Goal: Task Accomplishment & Management: Use online tool/utility

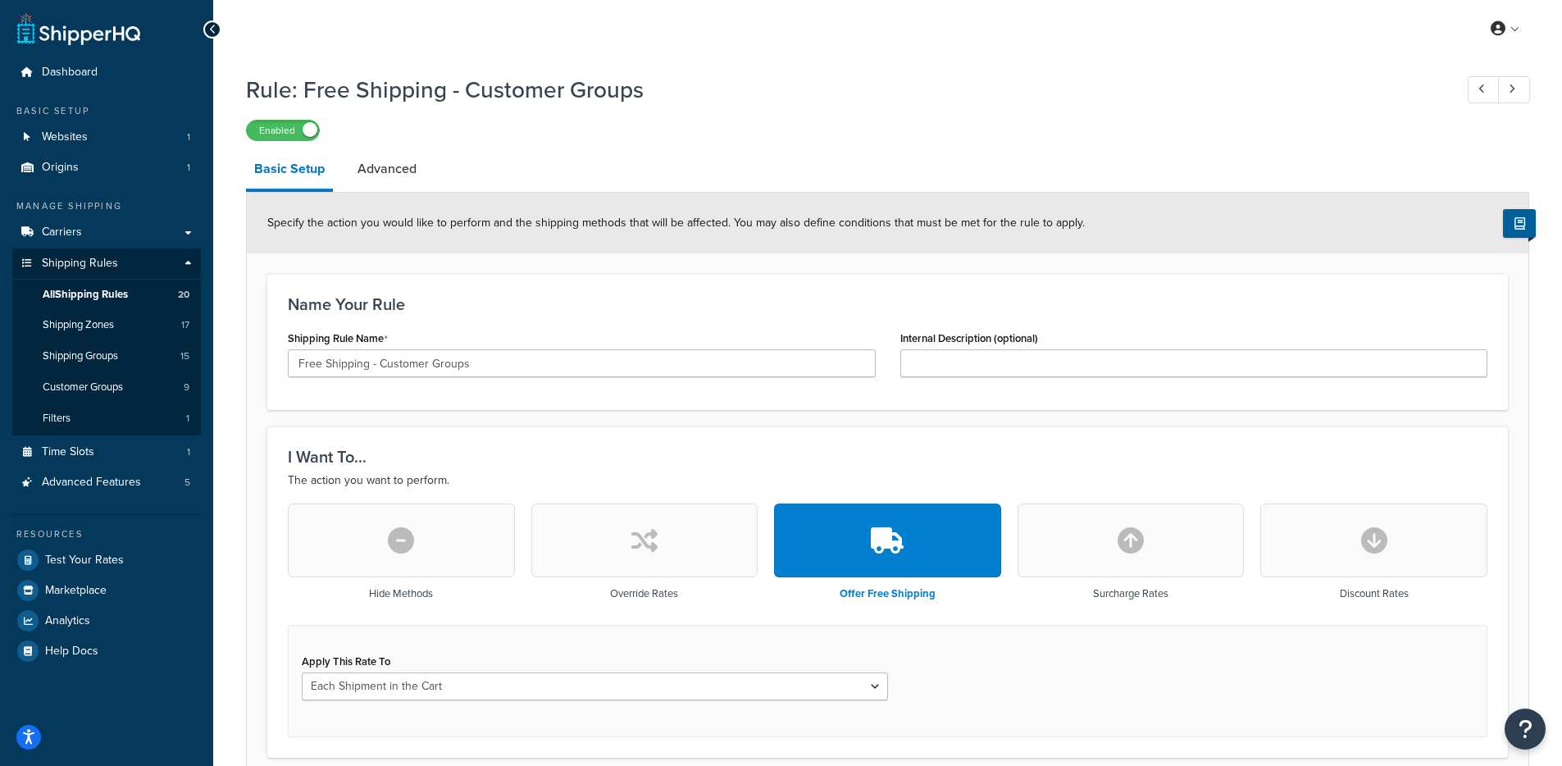
scroll to position [450, 0]
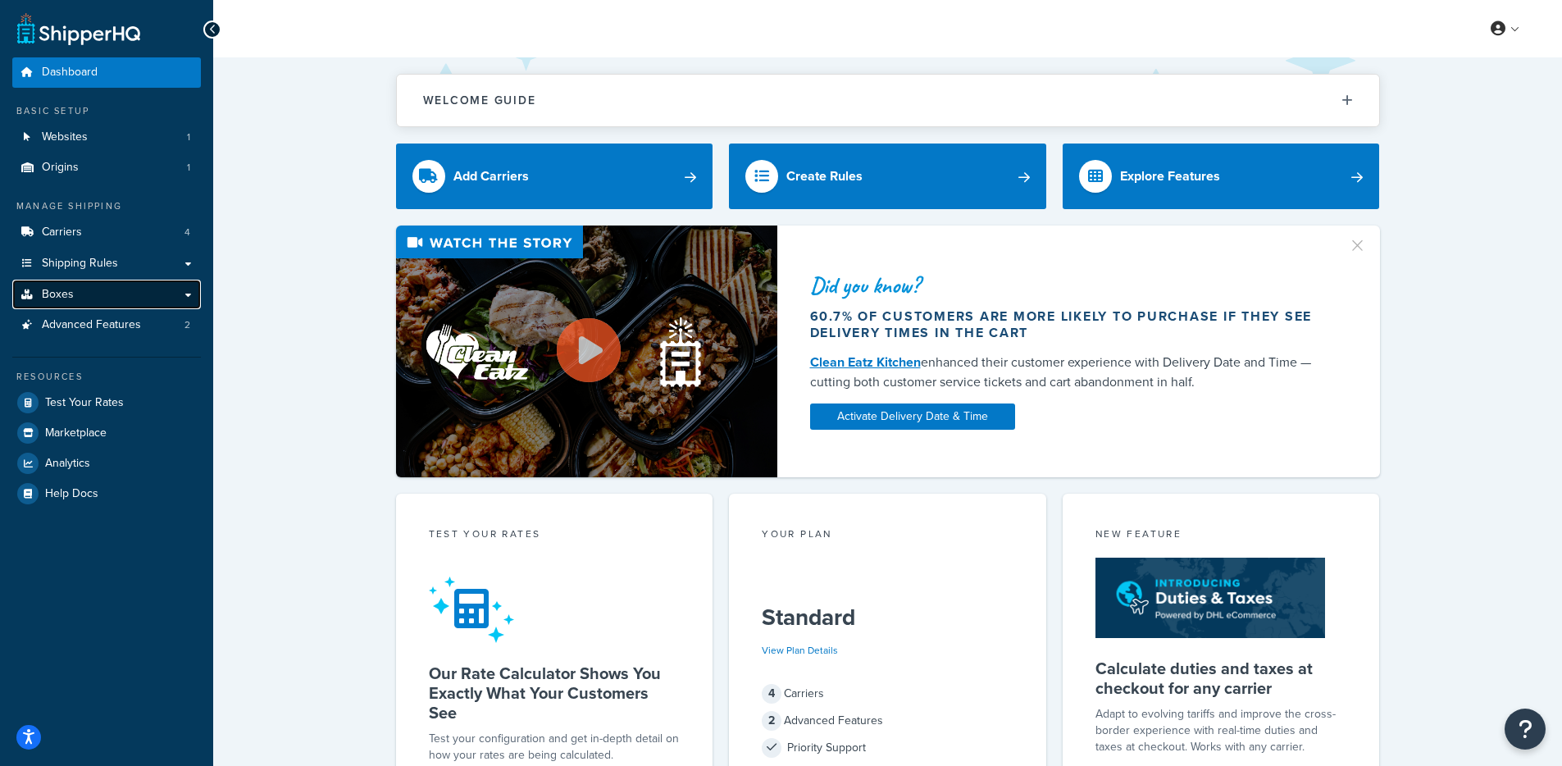
click at [127, 294] on link "Boxes" at bounding box center [106, 295] width 189 height 30
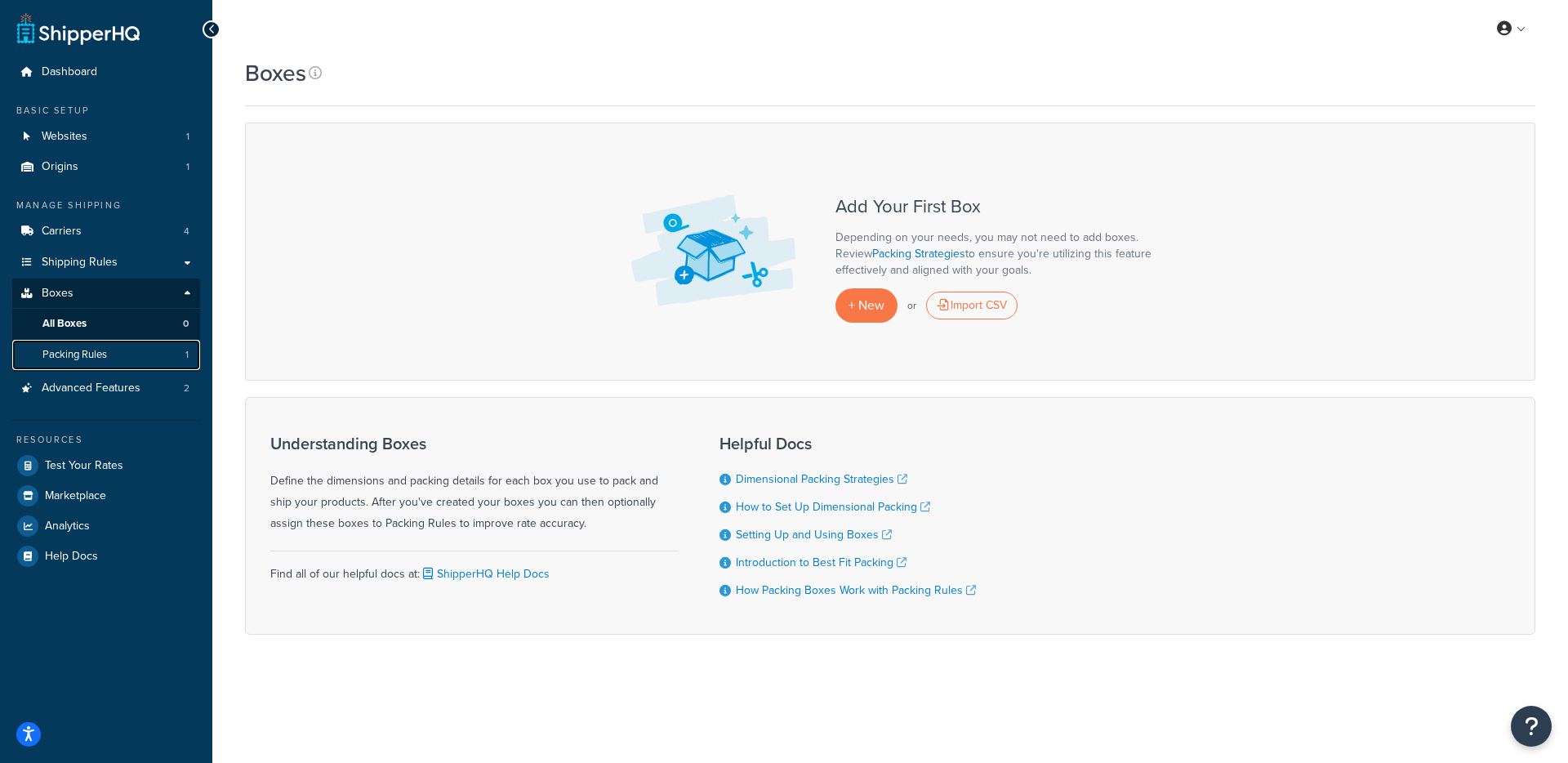
click at [170, 345] on link "Packing Rules 1" at bounding box center [106, 355] width 188 height 30
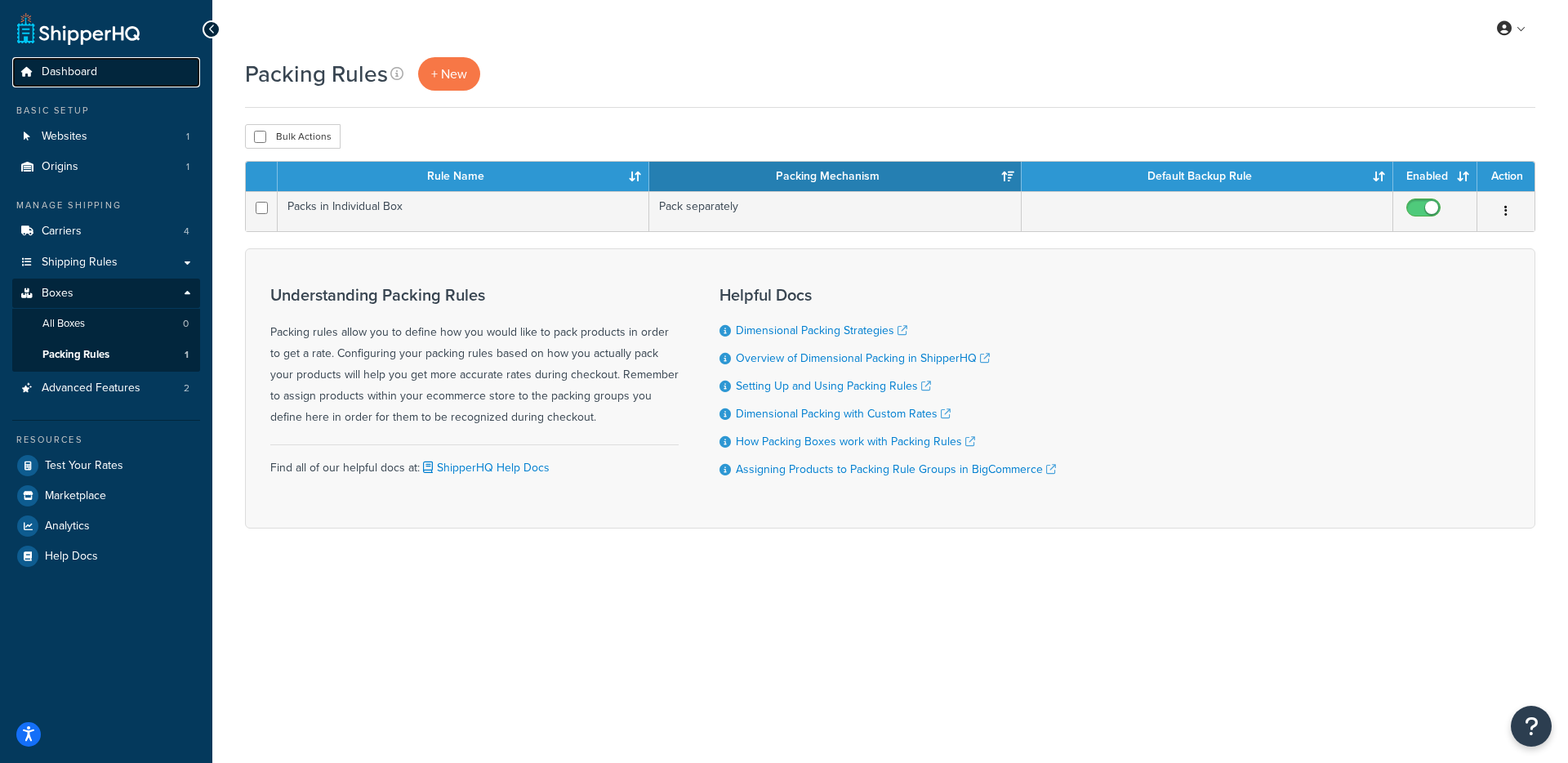
click at [88, 71] on span "Dashboard" at bounding box center [70, 73] width 56 height 14
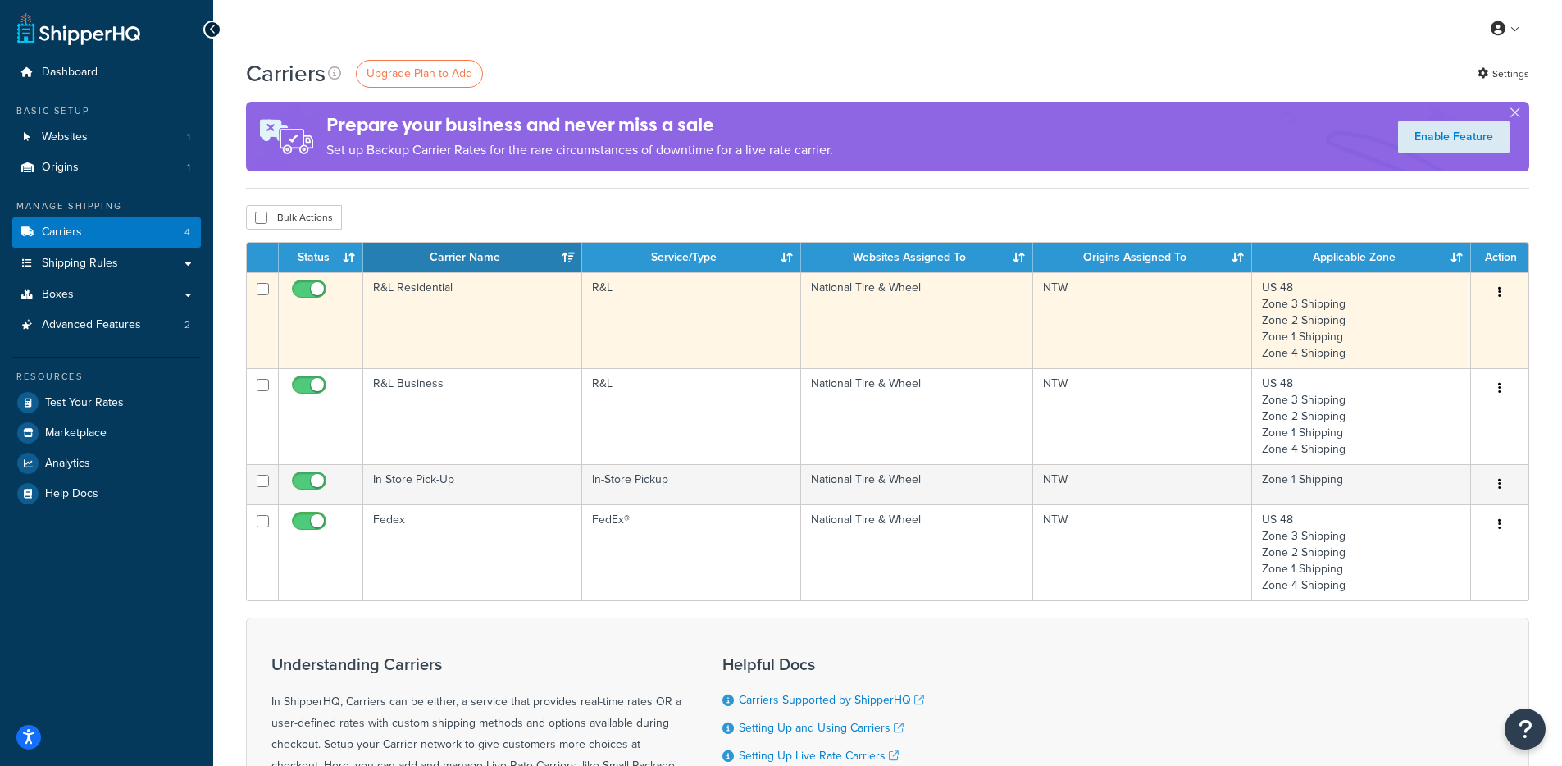
click at [639, 309] on td "R&L" at bounding box center [691, 320] width 219 height 96
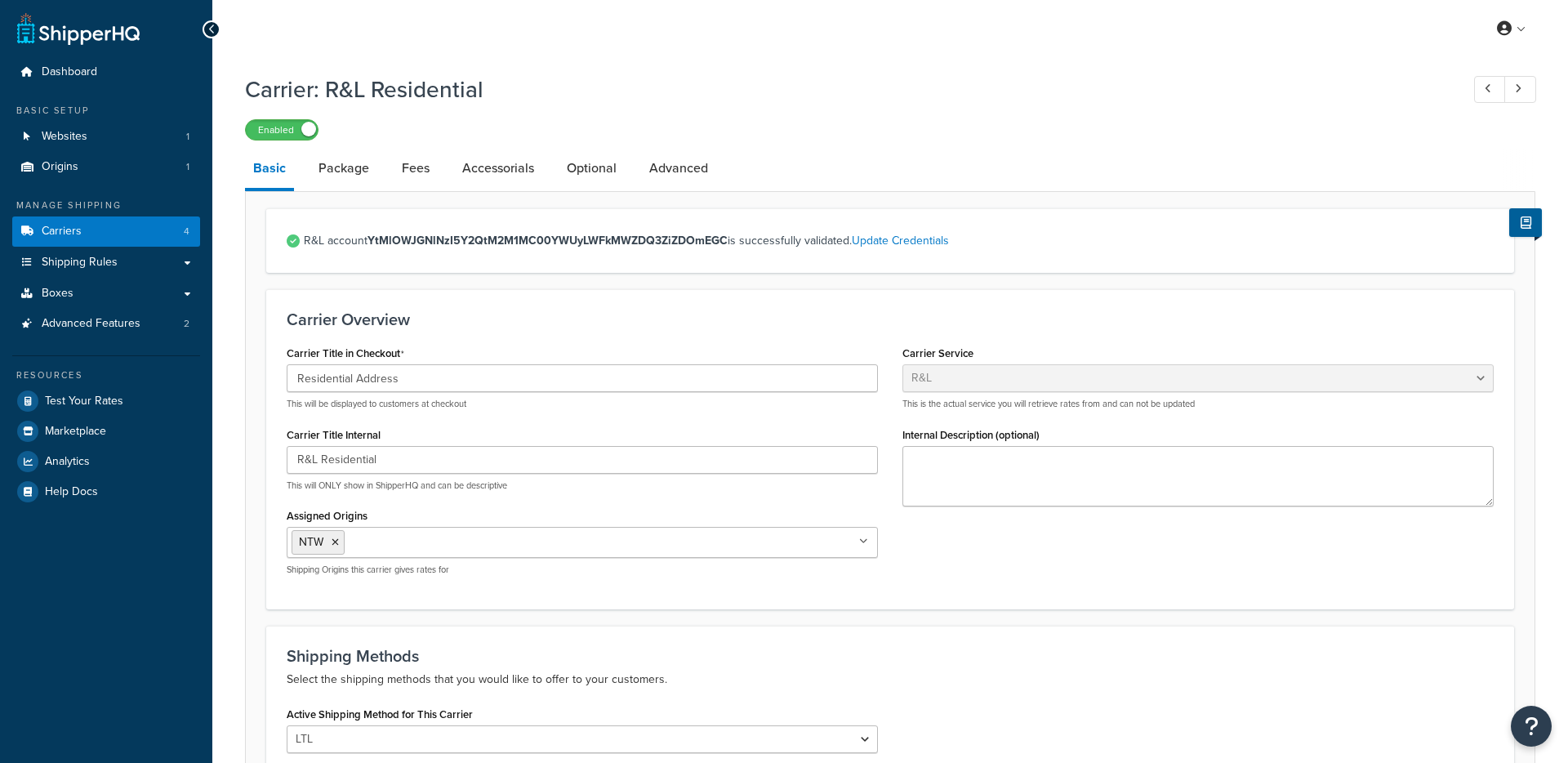
select select "rlFreight"
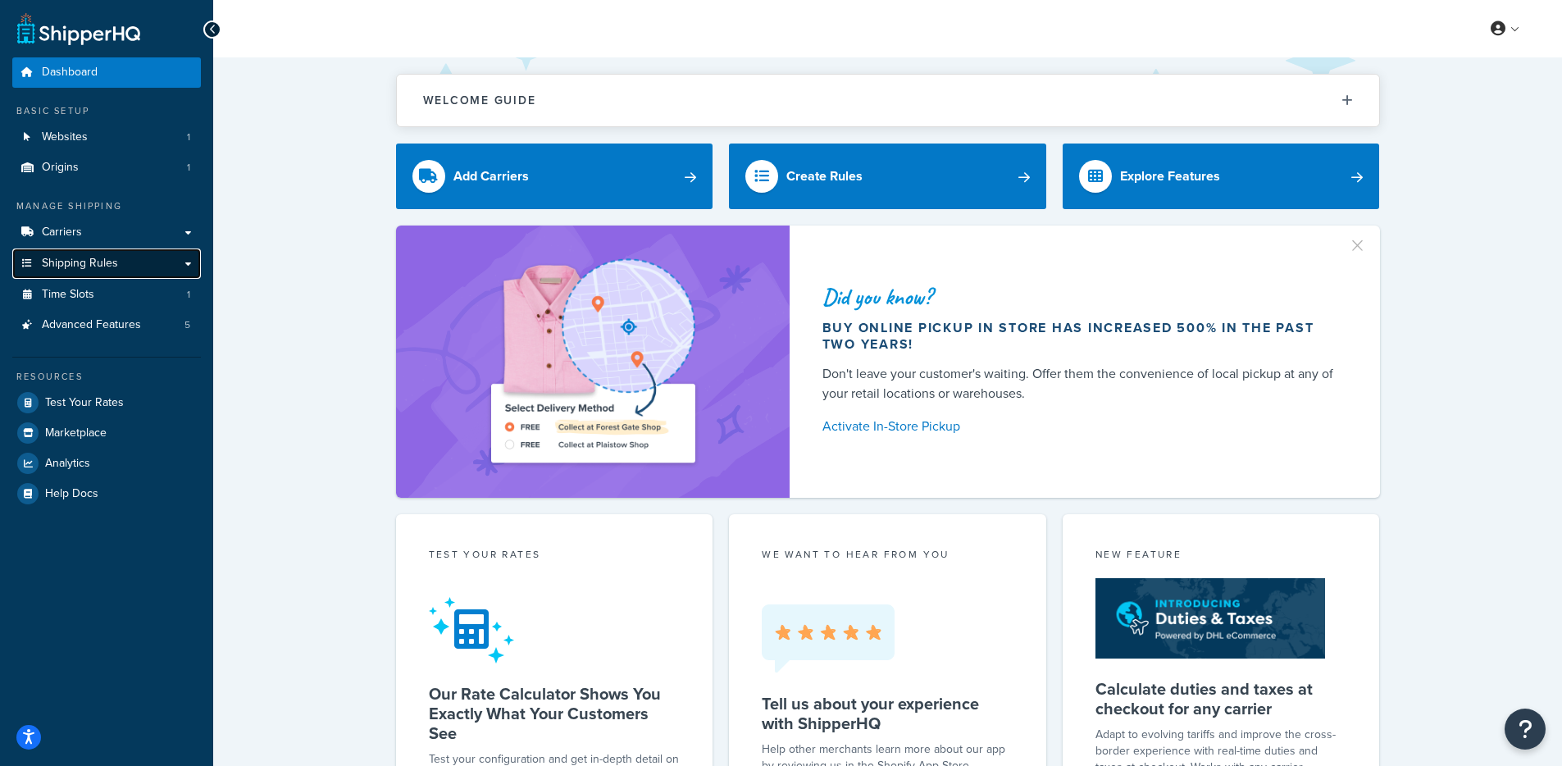
click at [88, 275] on link "Shipping Rules" at bounding box center [106, 263] width 189 height 30
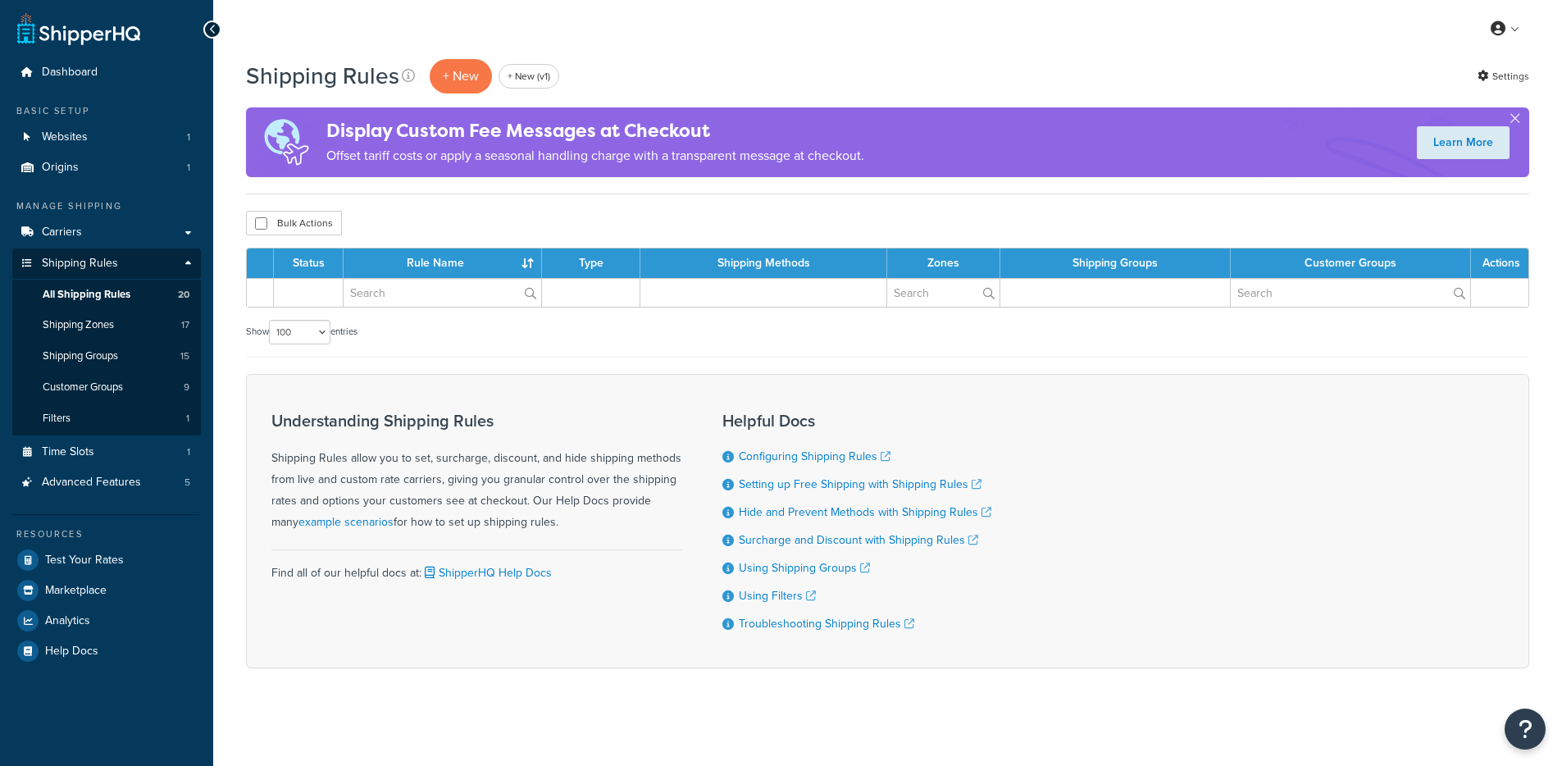
select select "100"
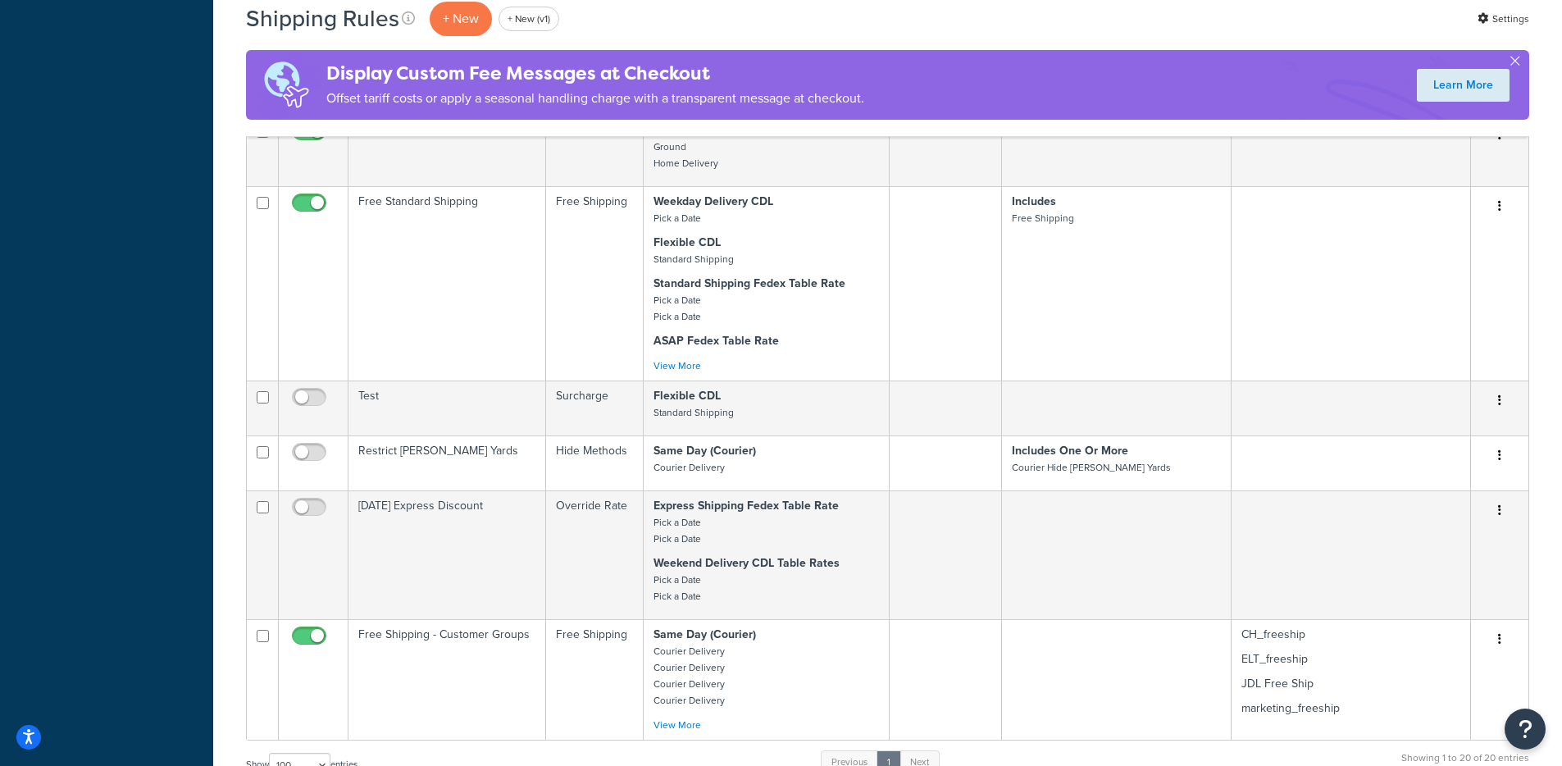
scroll to position [1874, 0]
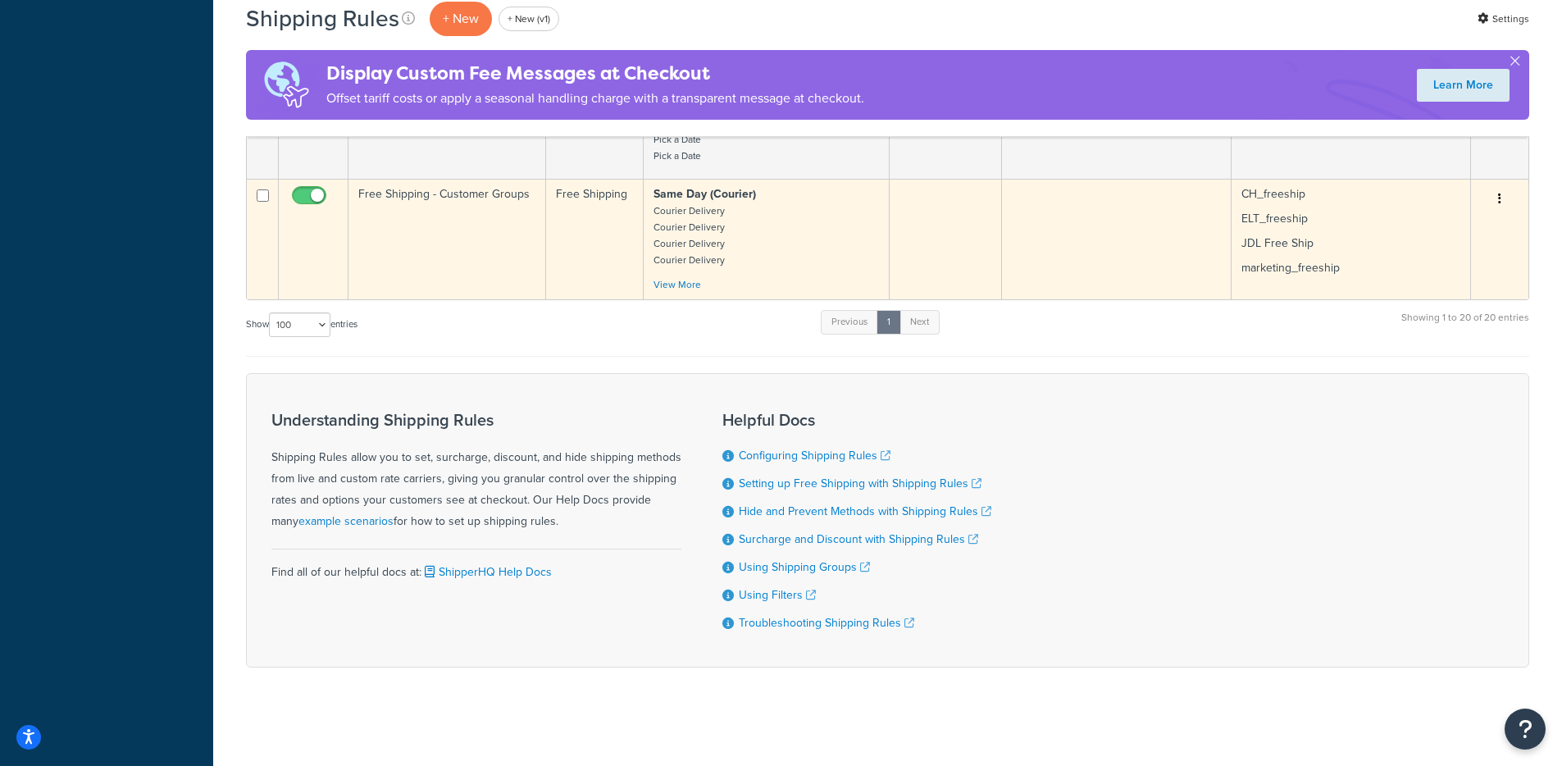
click at [463, 221] on td "Free Shipping - Customer Groups" at bounding box center [447, 239] width 198 height 121
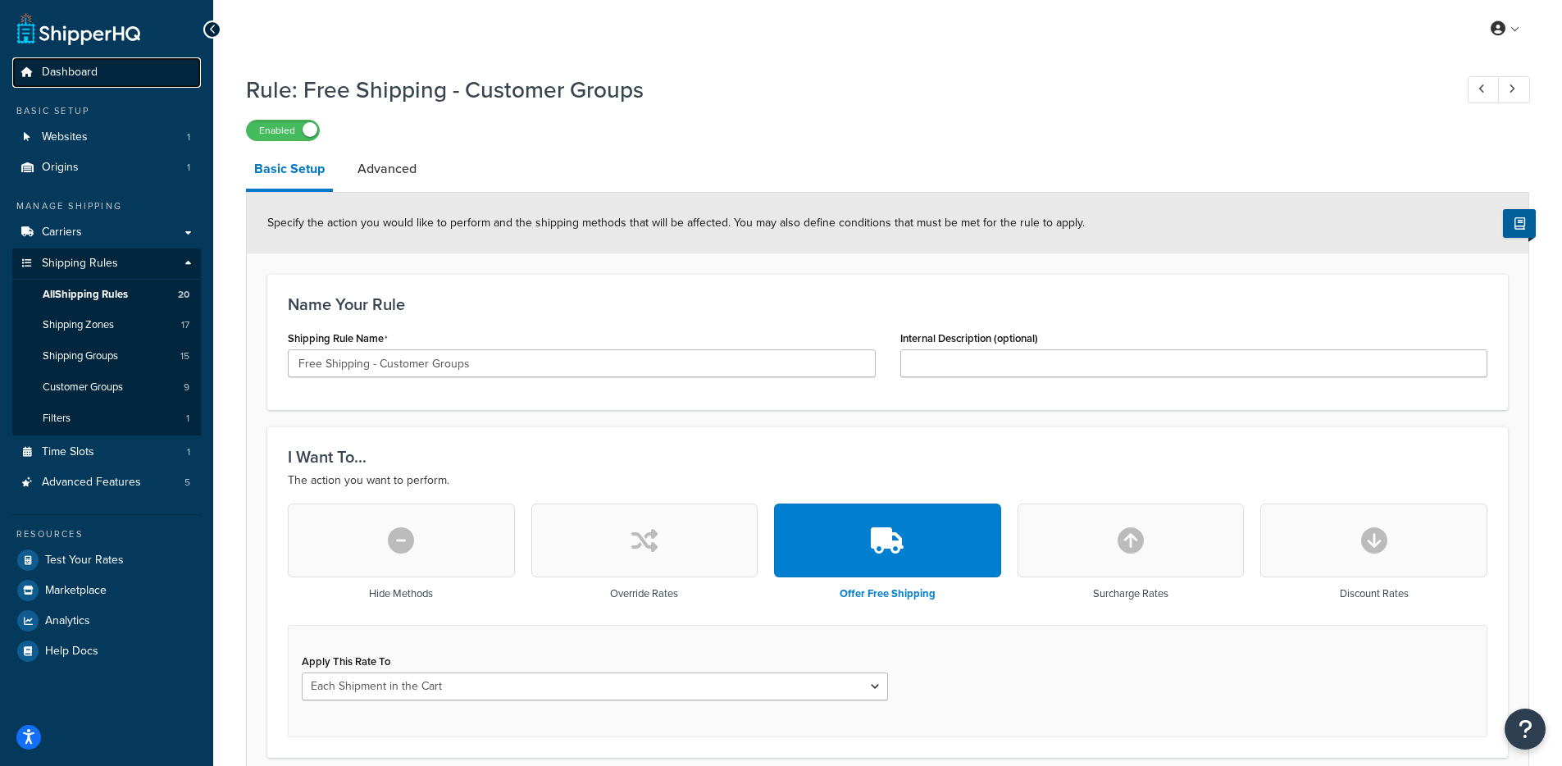
click at [103, 82] on link "Dashboard" at bounding box center [106, 72] width 189 height 30
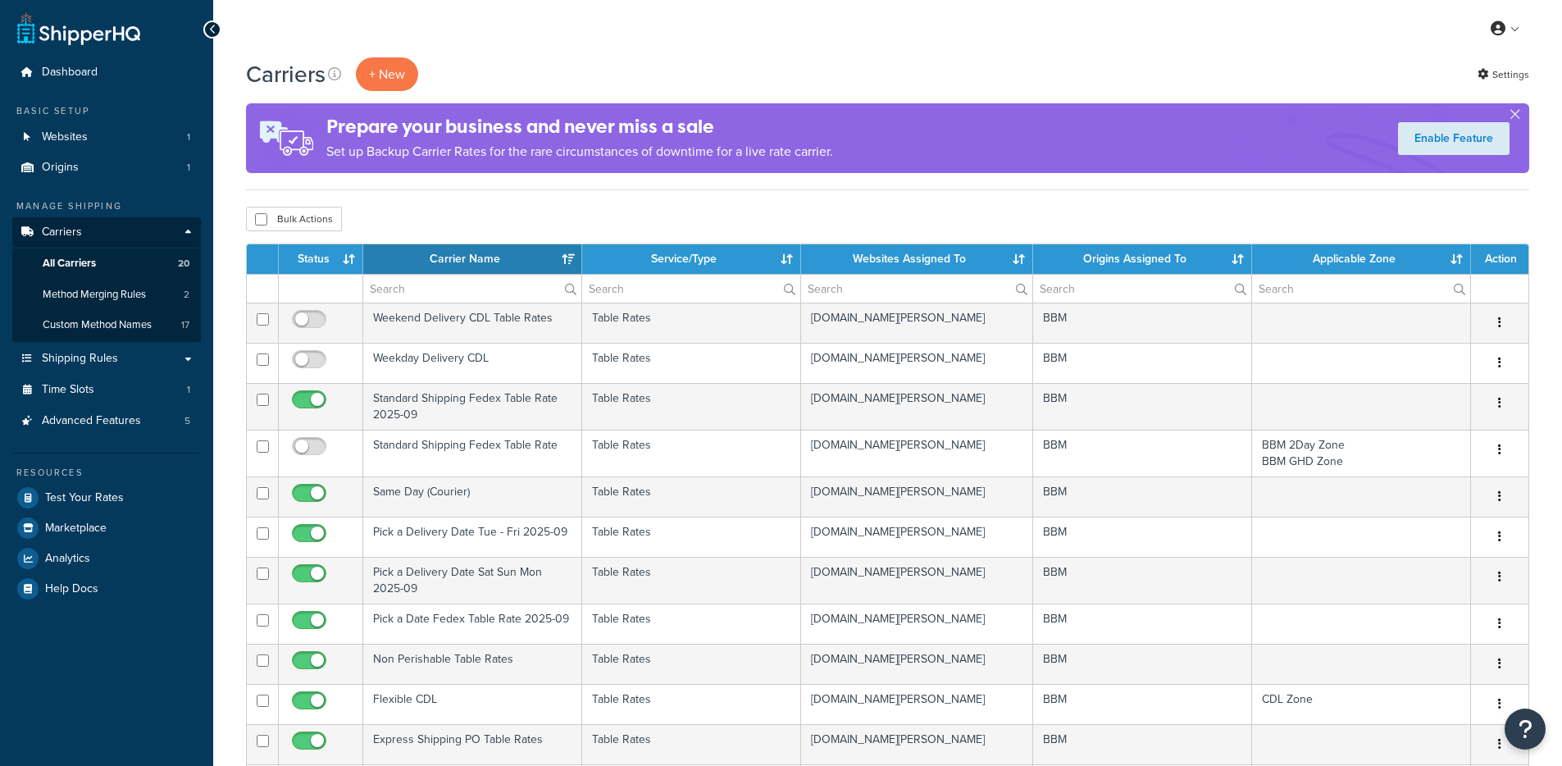
select select "15"
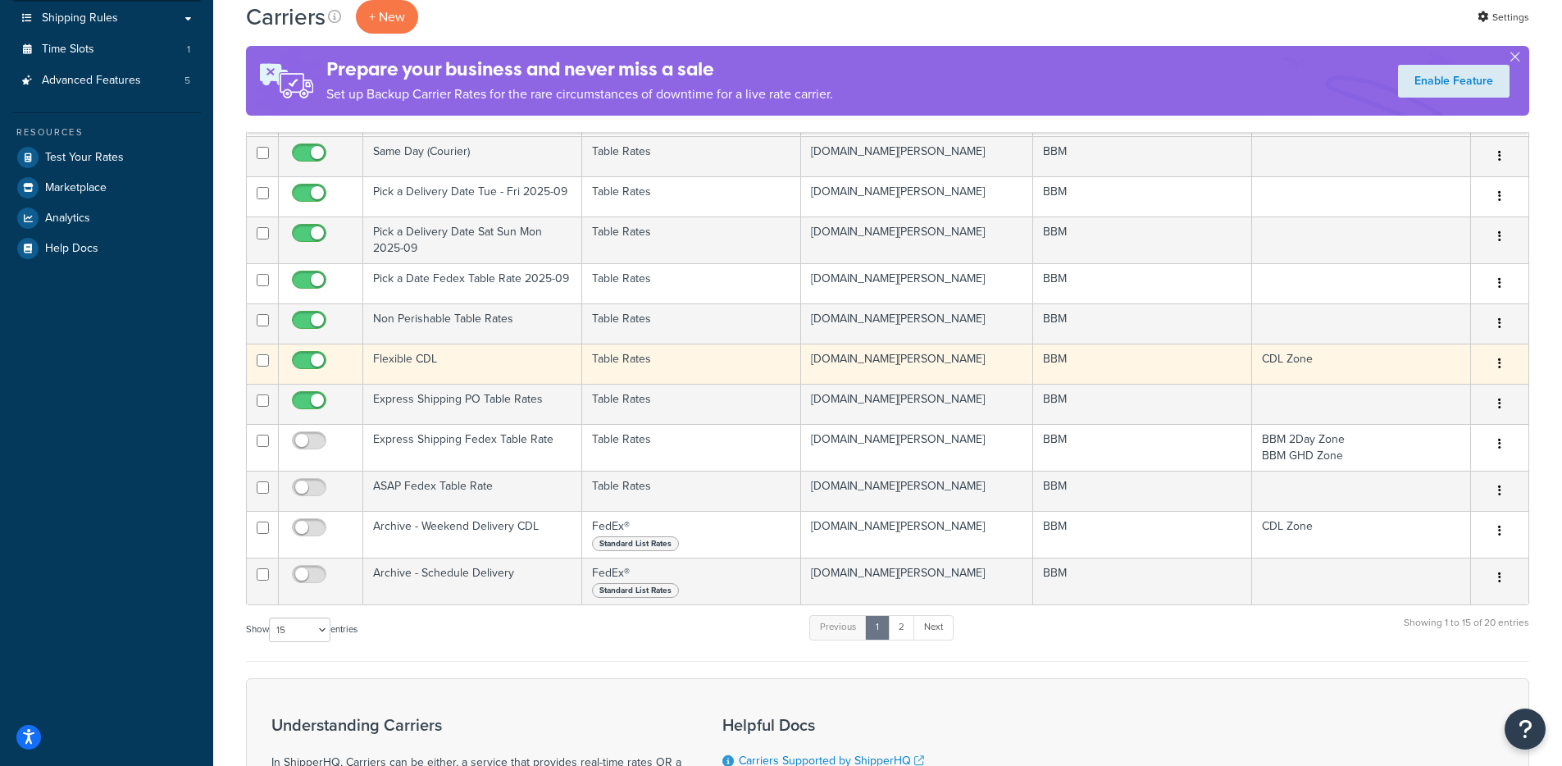
scroll to position [337, 0]
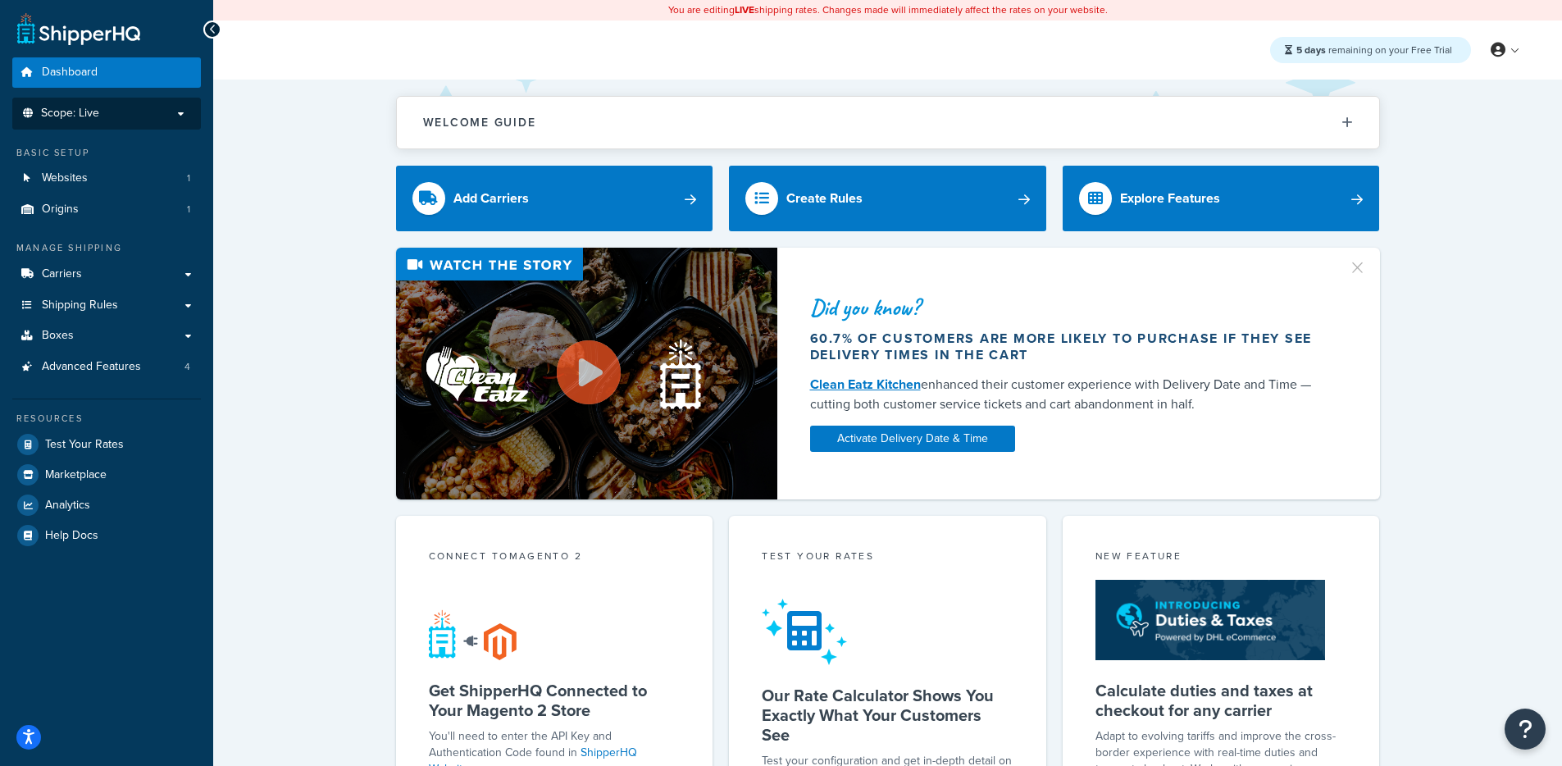
click at [98, 118] on span "Scope: Live" at bounding box center [70, 114] width 58 height 14
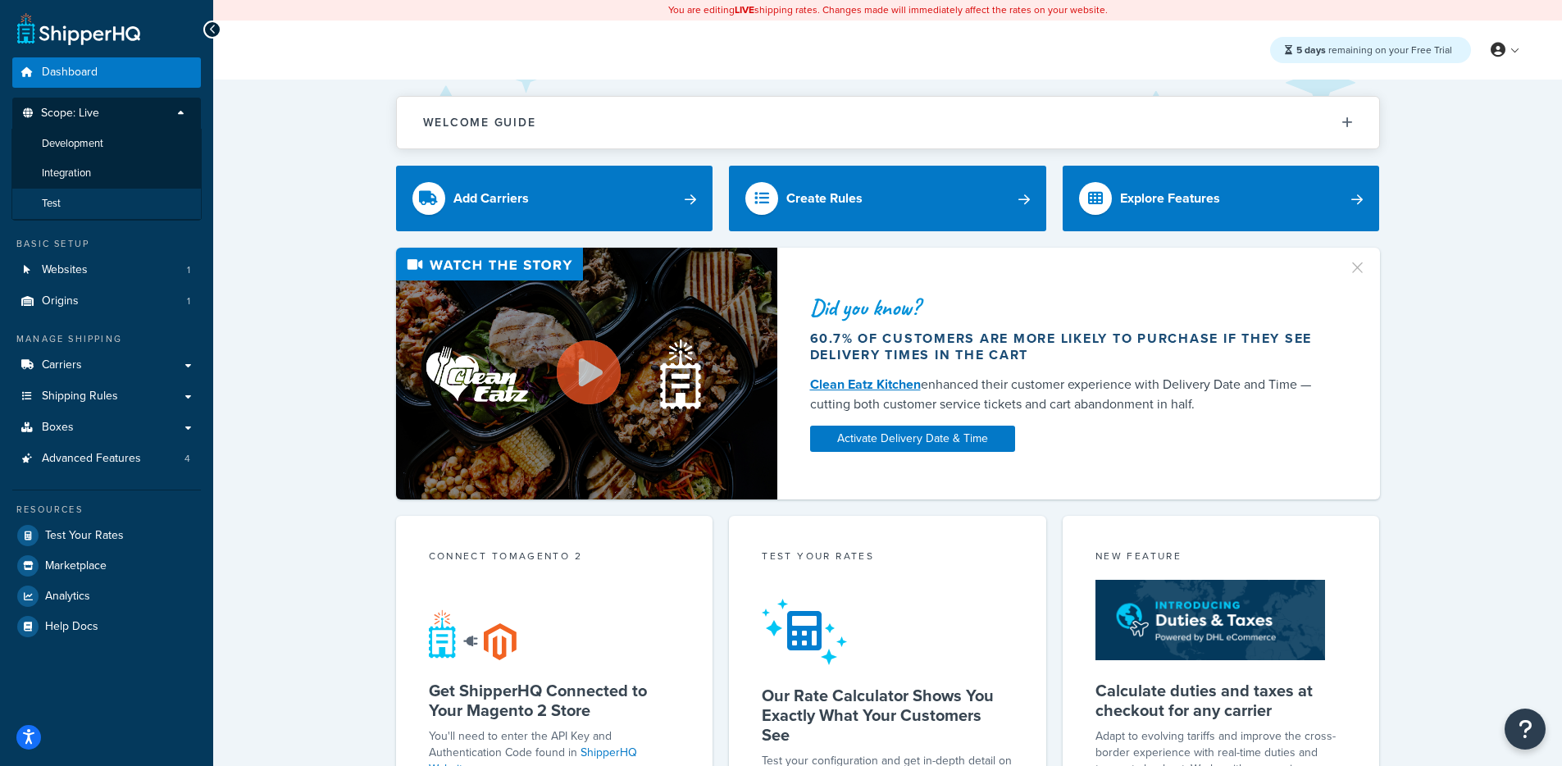
click at [81, 210] on li "Test" at bounding box center [106, 204] width 190 height 30
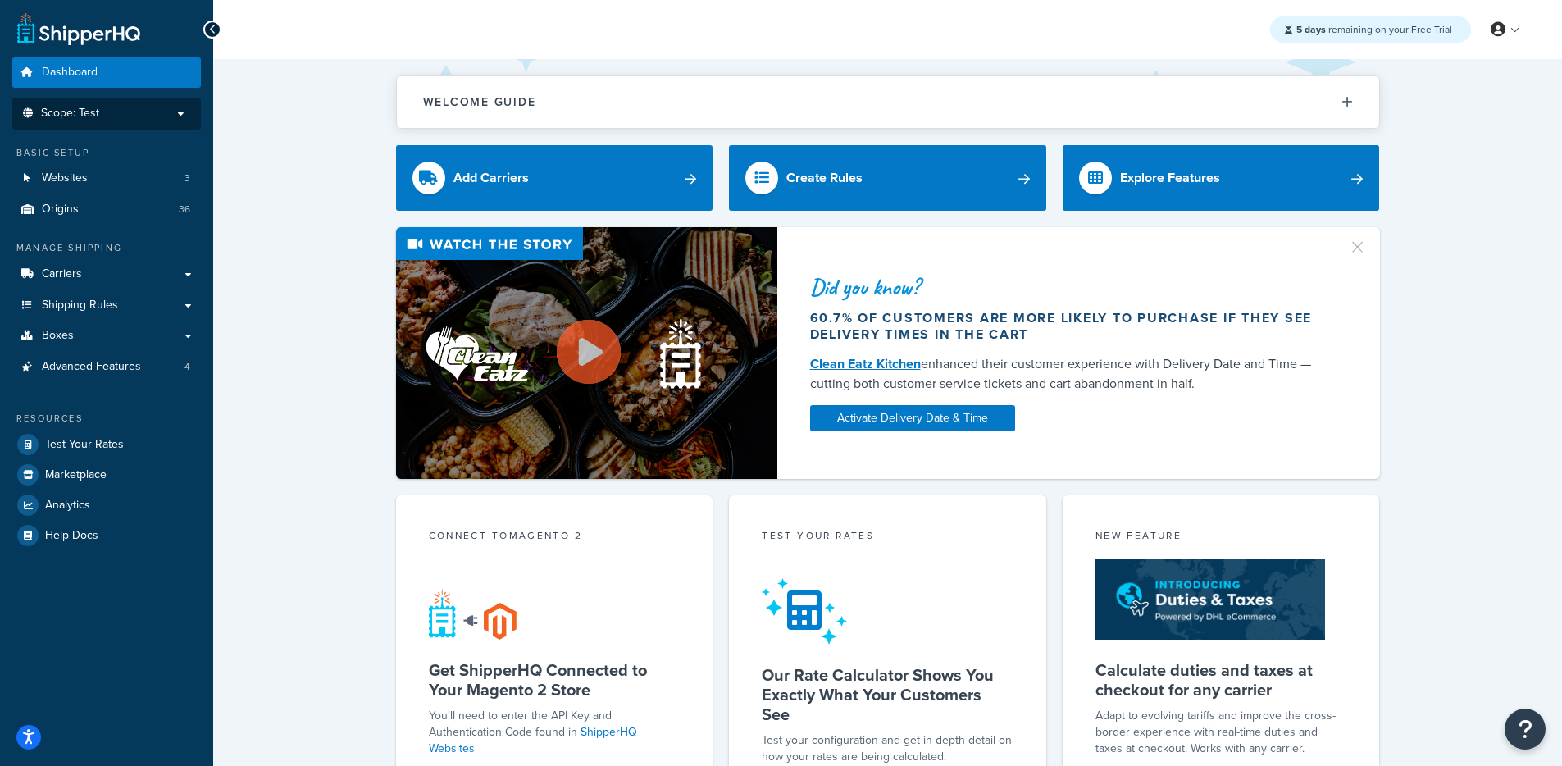
click at [91, 127] on li "Scope: Test" at bounding box center [106, 114] width 189 height 32
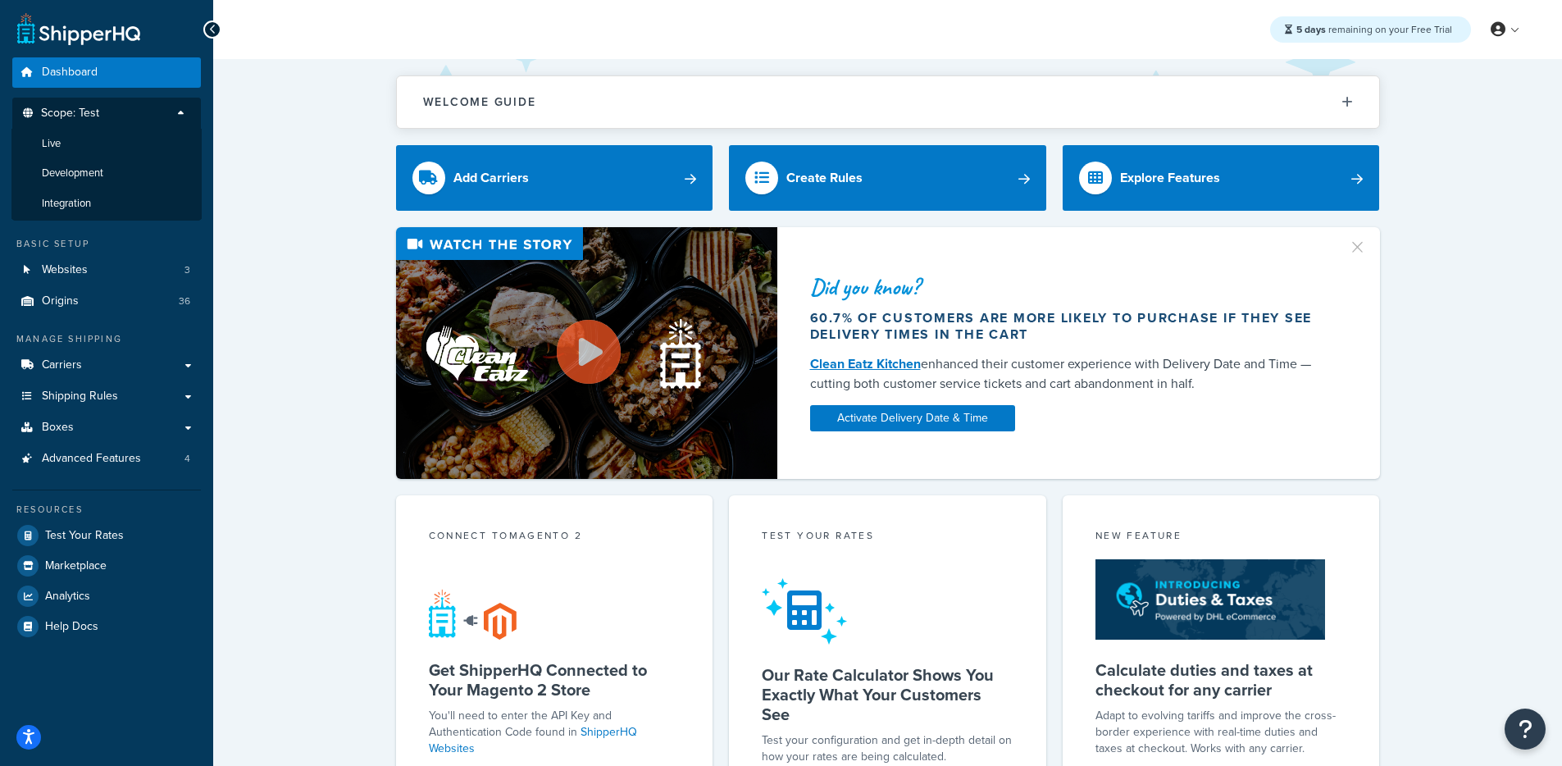
click at [298, 265] on div "Did you know? 60.7% of customers are more likely to purchase if they see delive…" at bounding box center [887, 353] width 1283 height 252
click at [184, 119] on p "Scope: Test" at bounding box center [107, 118] width 174 height 22
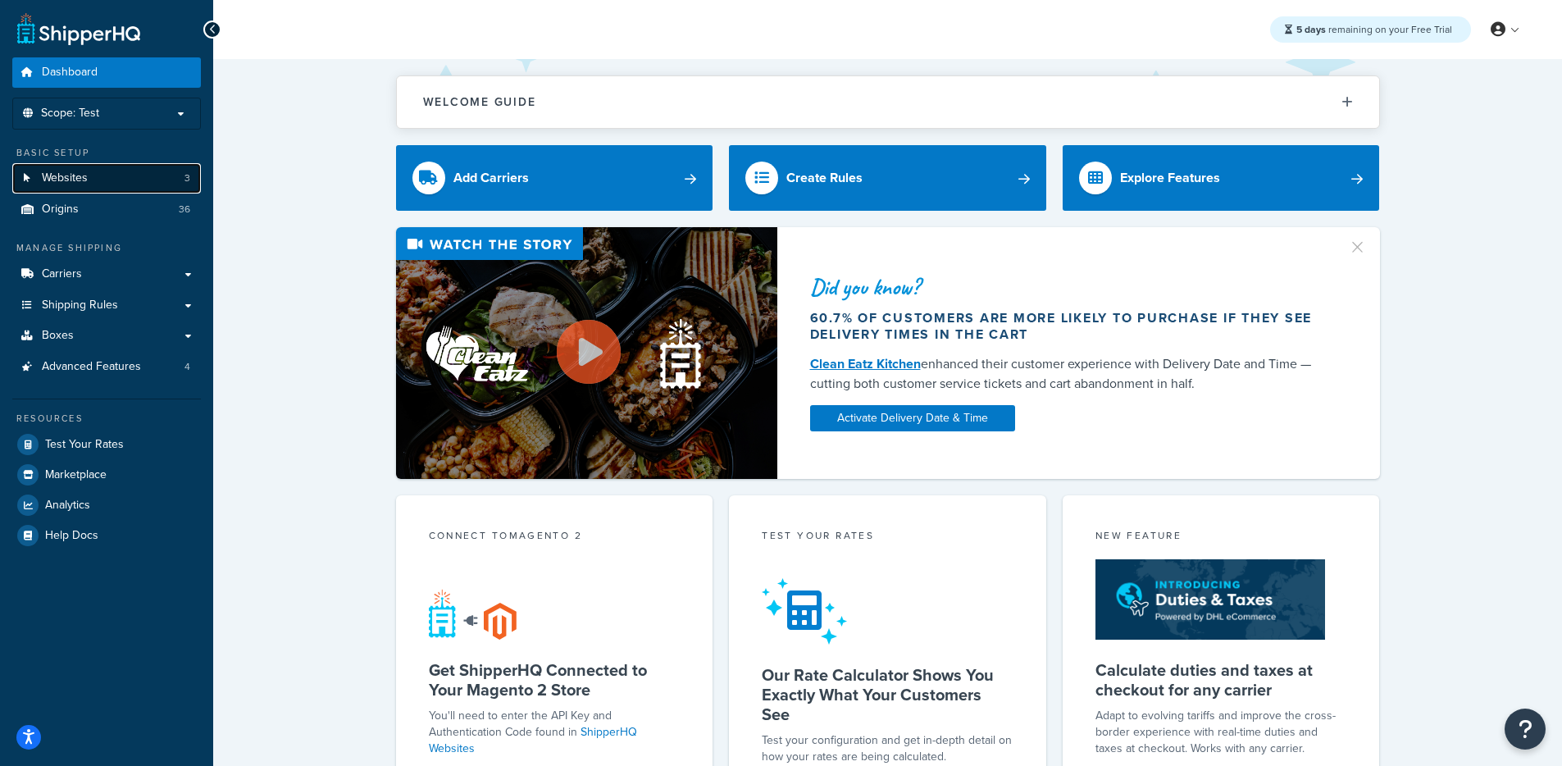
click at [93, 177] on link "Websites 3" at bounding box center [106, 178] width 189 height 30
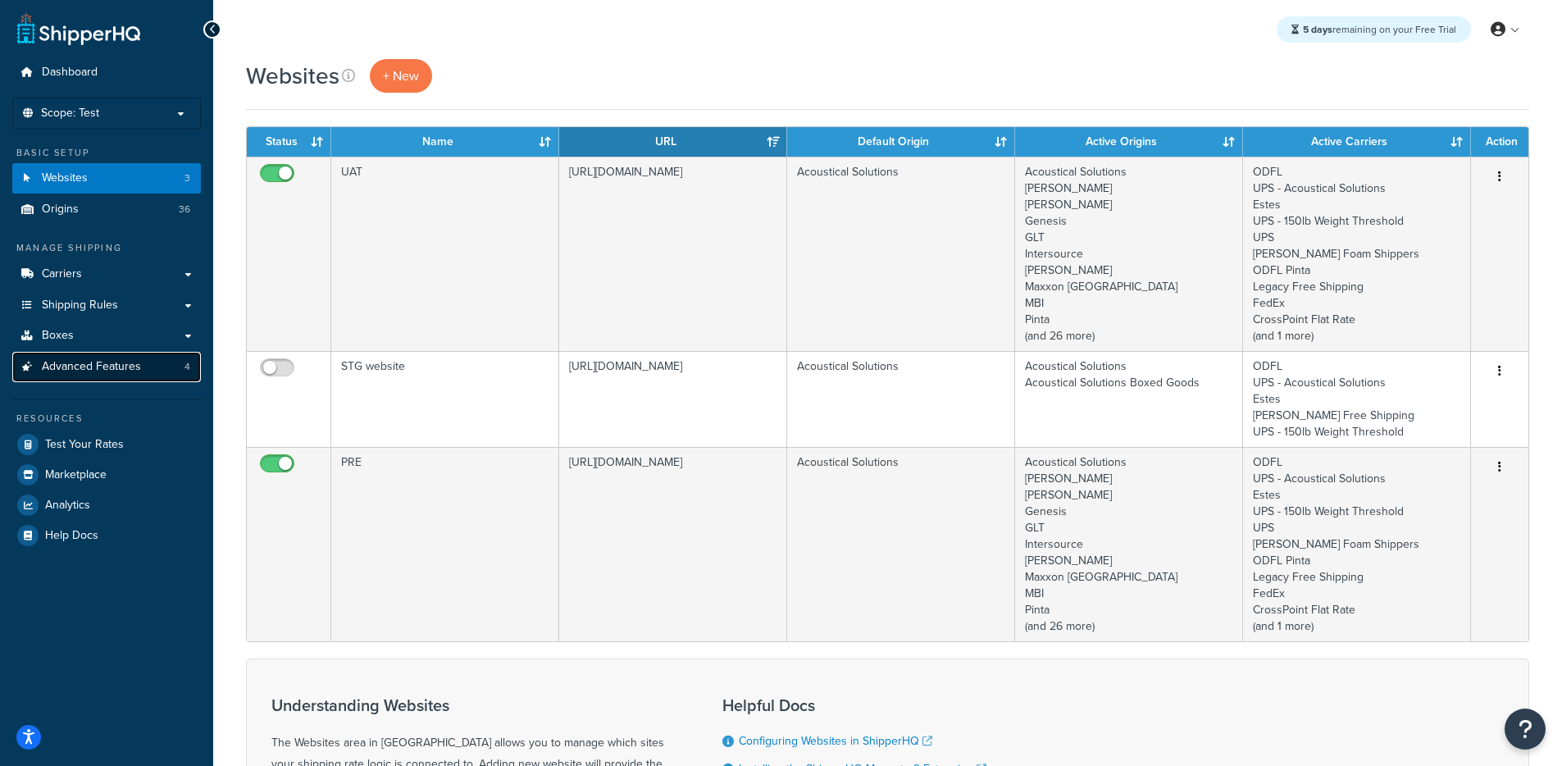
click at [110, 365] on span "Advanced Features" at bounding box center [91, 367] width 99 height 14
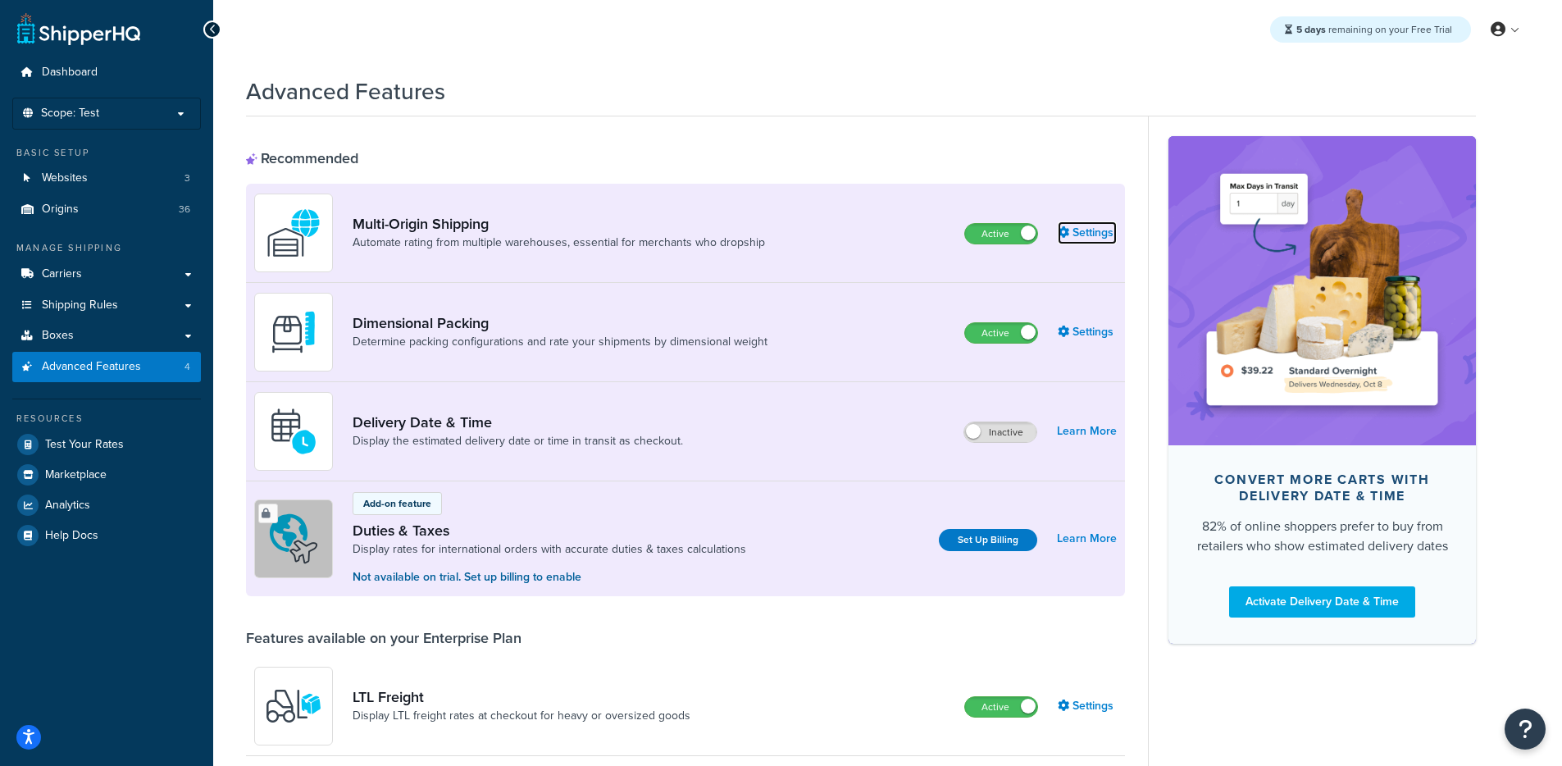
click at [1082, 233] on link "Settings" at bounding box center [1087, 232] width 59 height 23
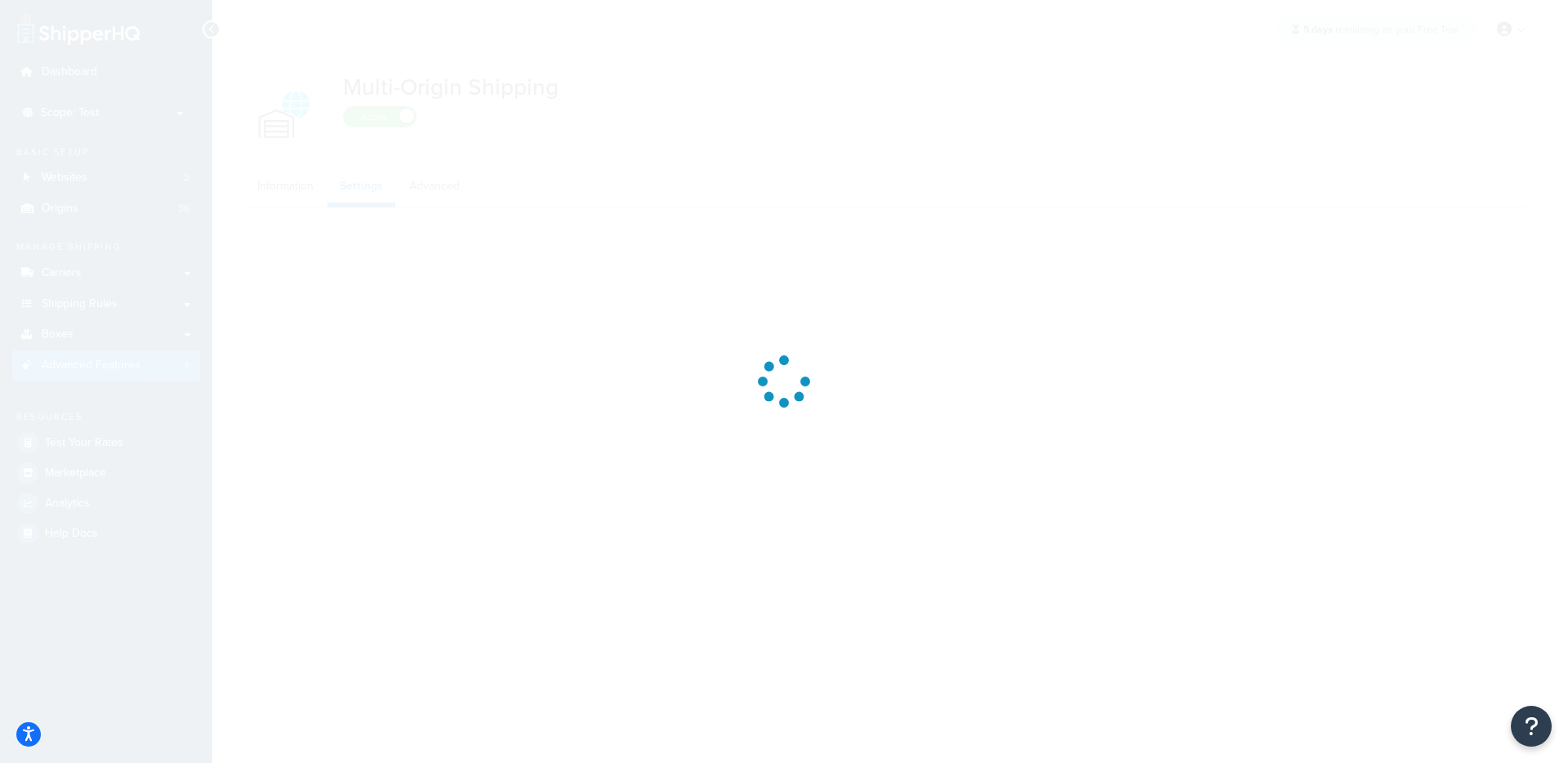
select select "false"
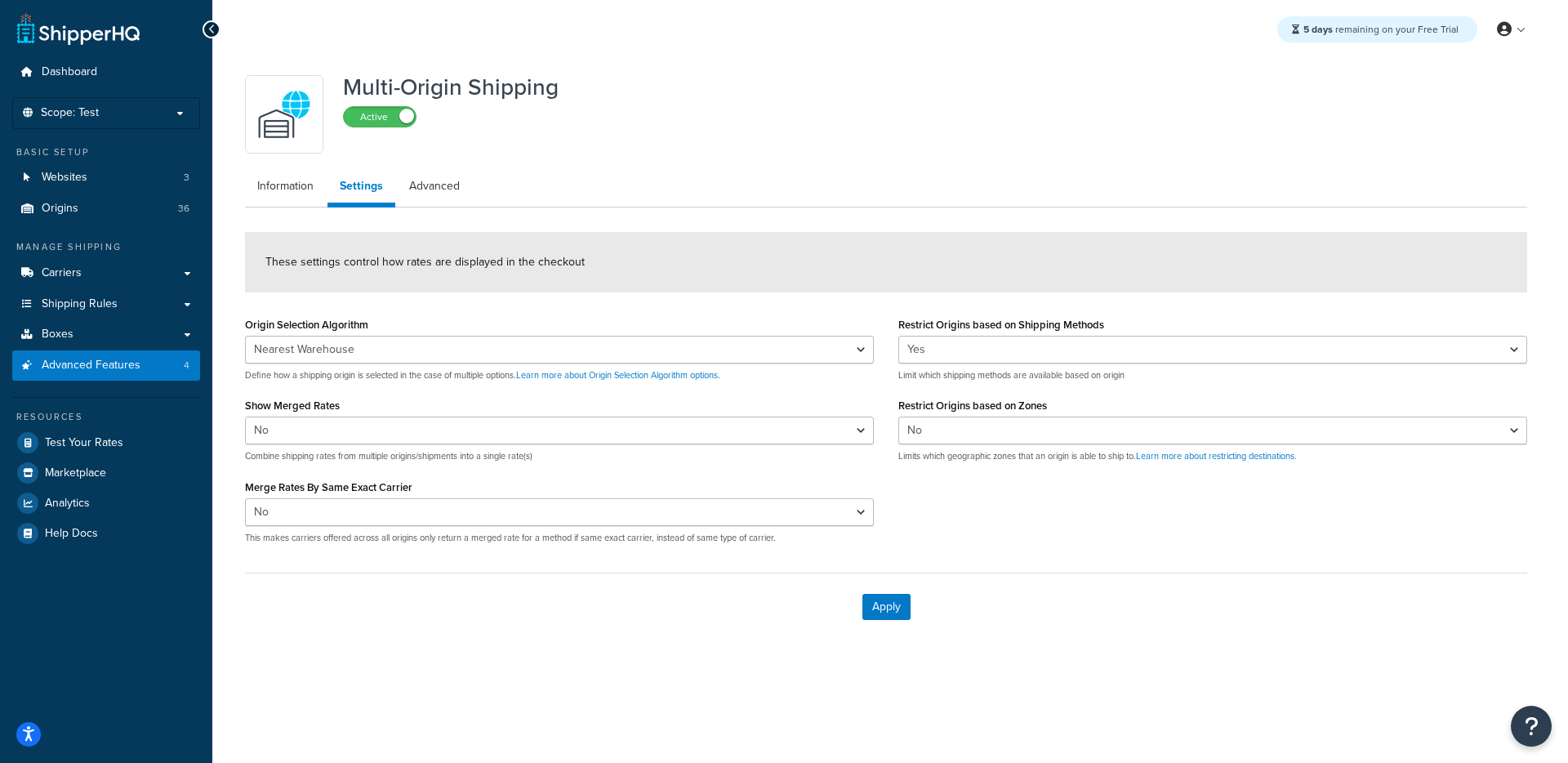
click at [318, 403] on label "Show Merged Rates" at bounding box center [292, 405] width 95 height 12
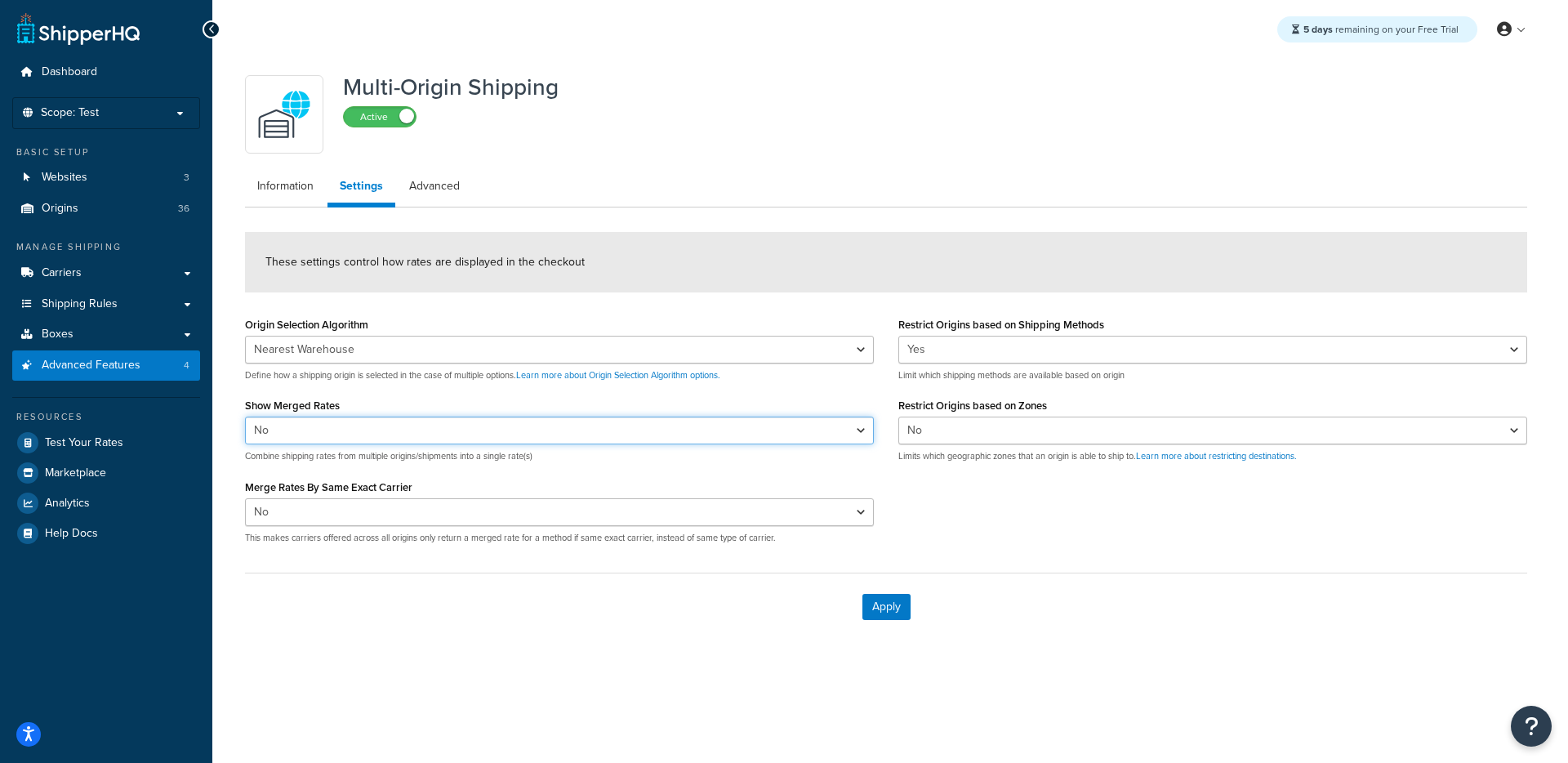
click at [318, 416] on select "Yes No" at bounding box center [559, 430] width 629 height 28
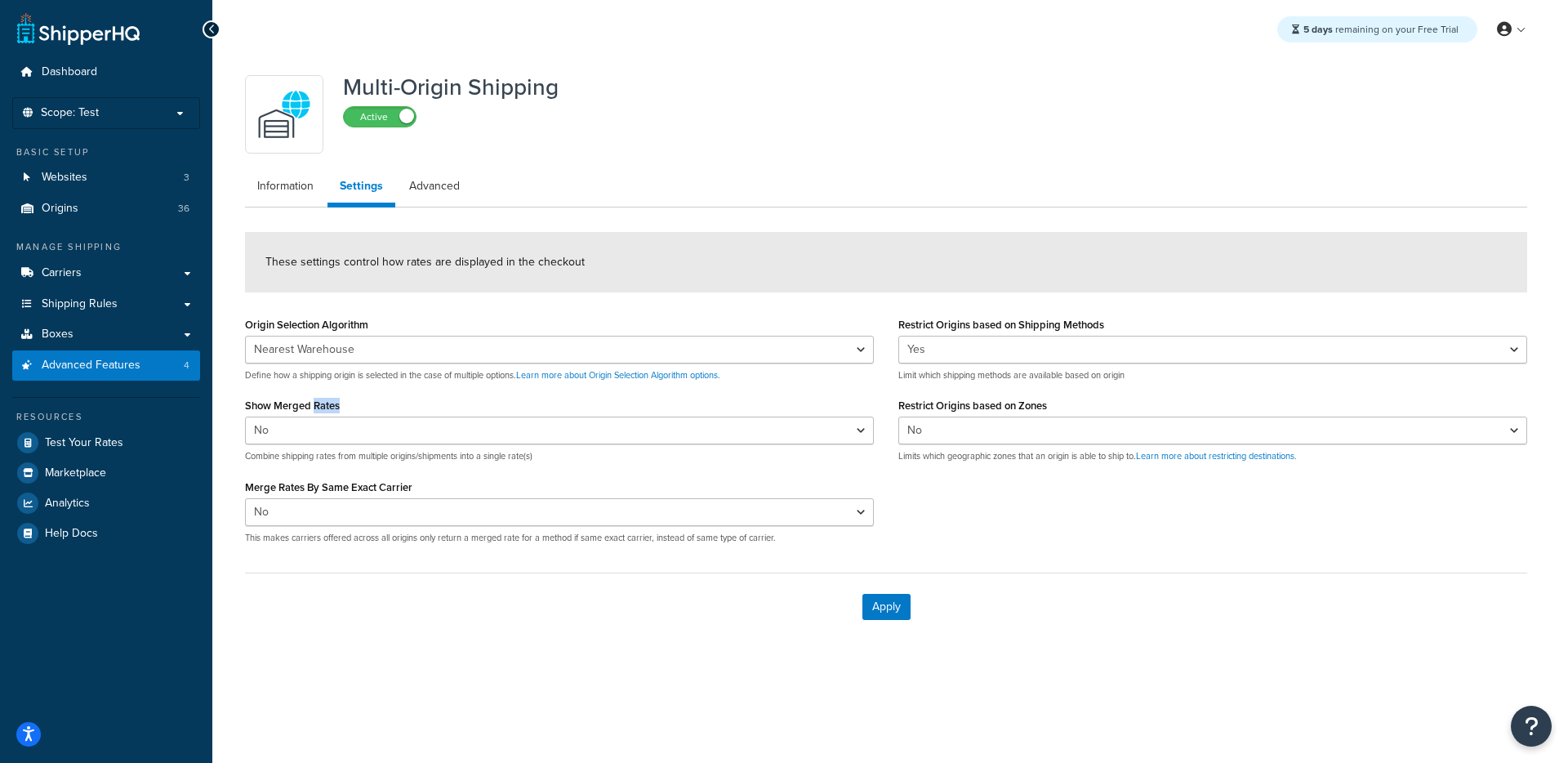
click at [318, 403] on label "Show Merged Rates" at bounding box center [292, 405] width 95 height 12
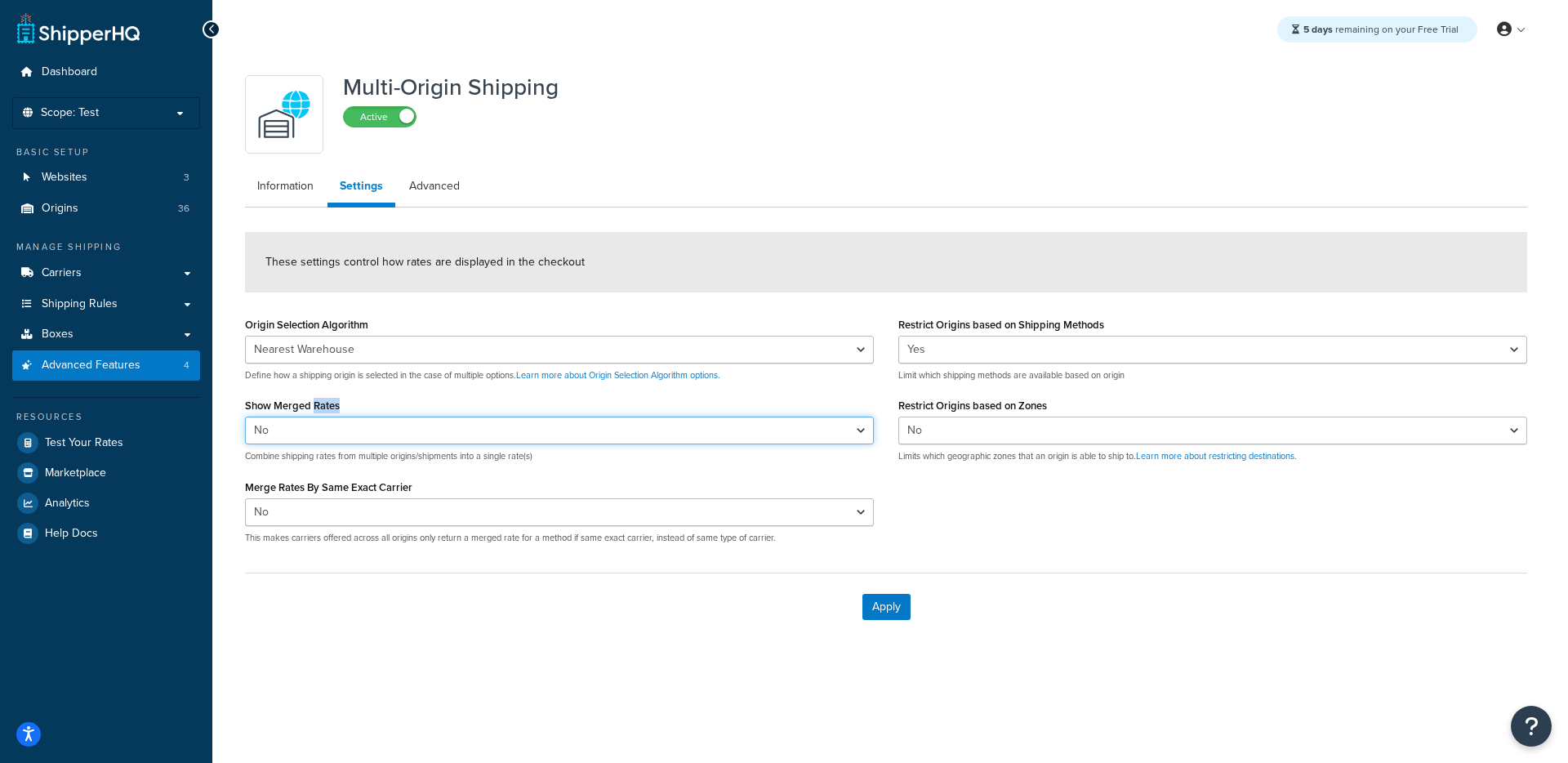
click at [318, 416] on select "Yes No" at bounding box center [559, 430] width 629 height 28
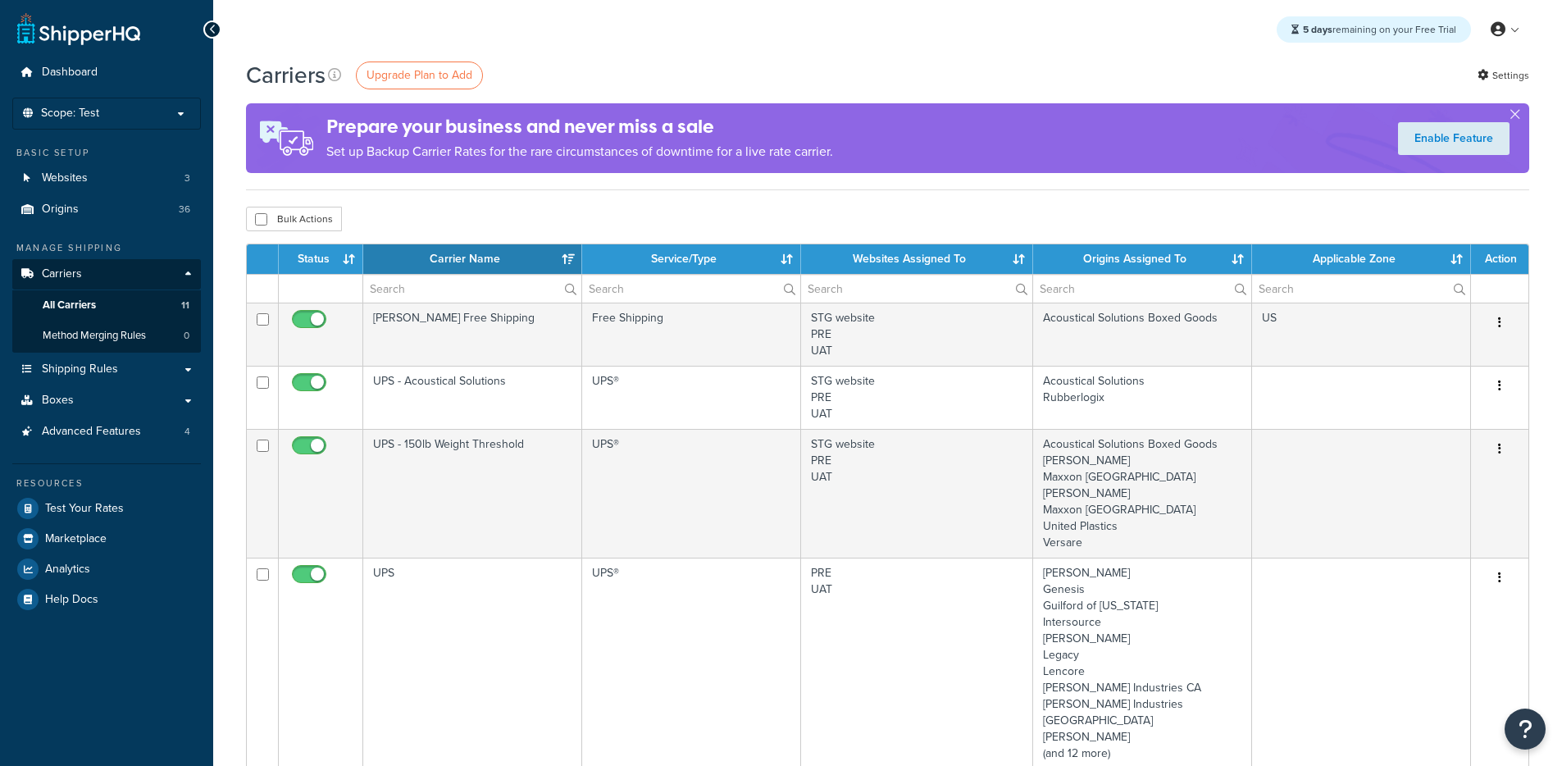
select select "15"
click at [139, 330] on span "Method Merging Rules" at bounding box center [94, 336] width 103 height 14
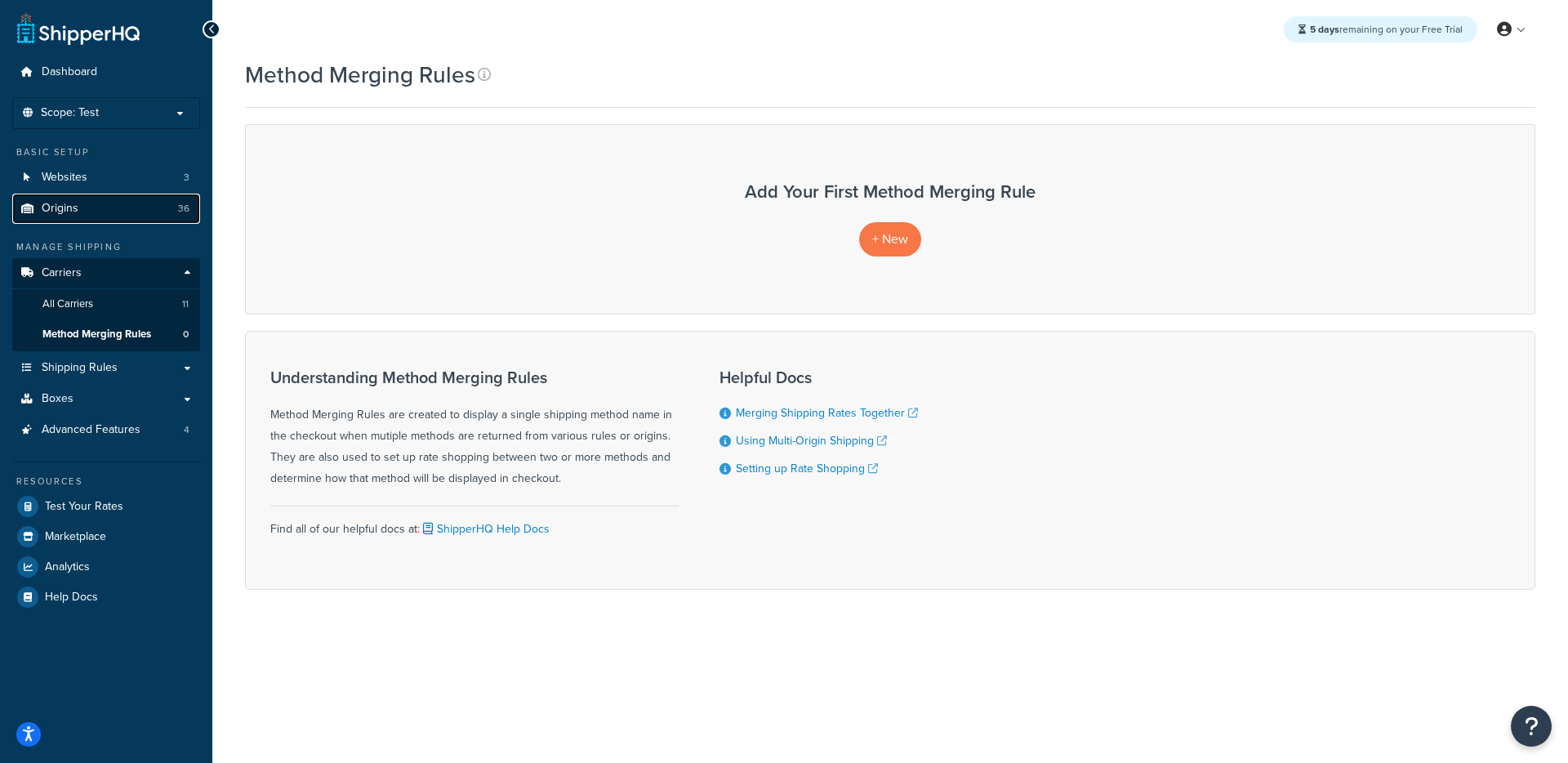
click at [111, 193] on link "Origins 36" at bounding box center [106, 208] width 188 height 30
click at [130, 175] on link "Websites 3" at bounding box center [106, 177] width 188 height 30
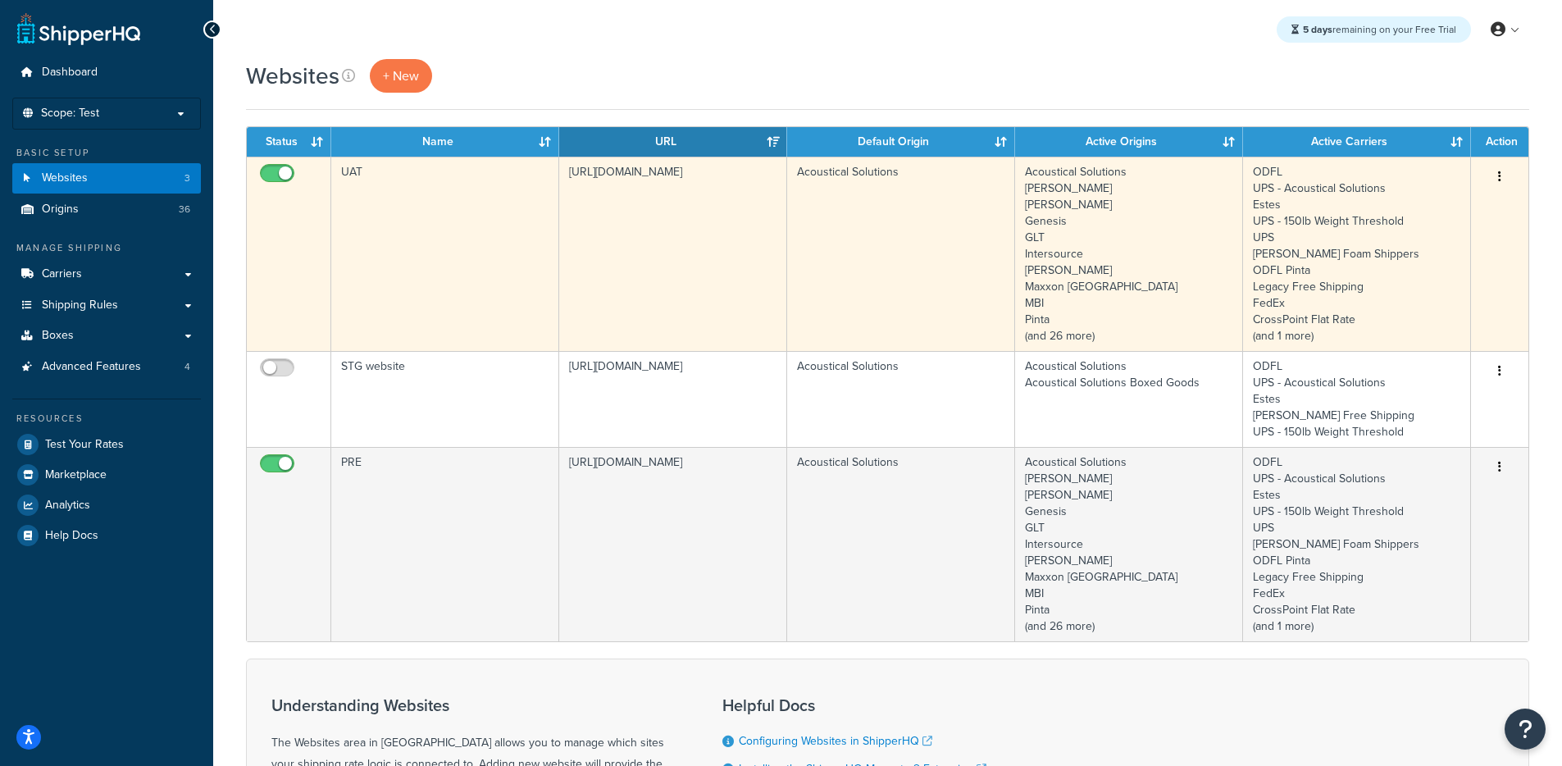
click at [691, 244] on td "[URL][DOMAIN_NAME]" at bounding box center [673, 254] width 228 height 194
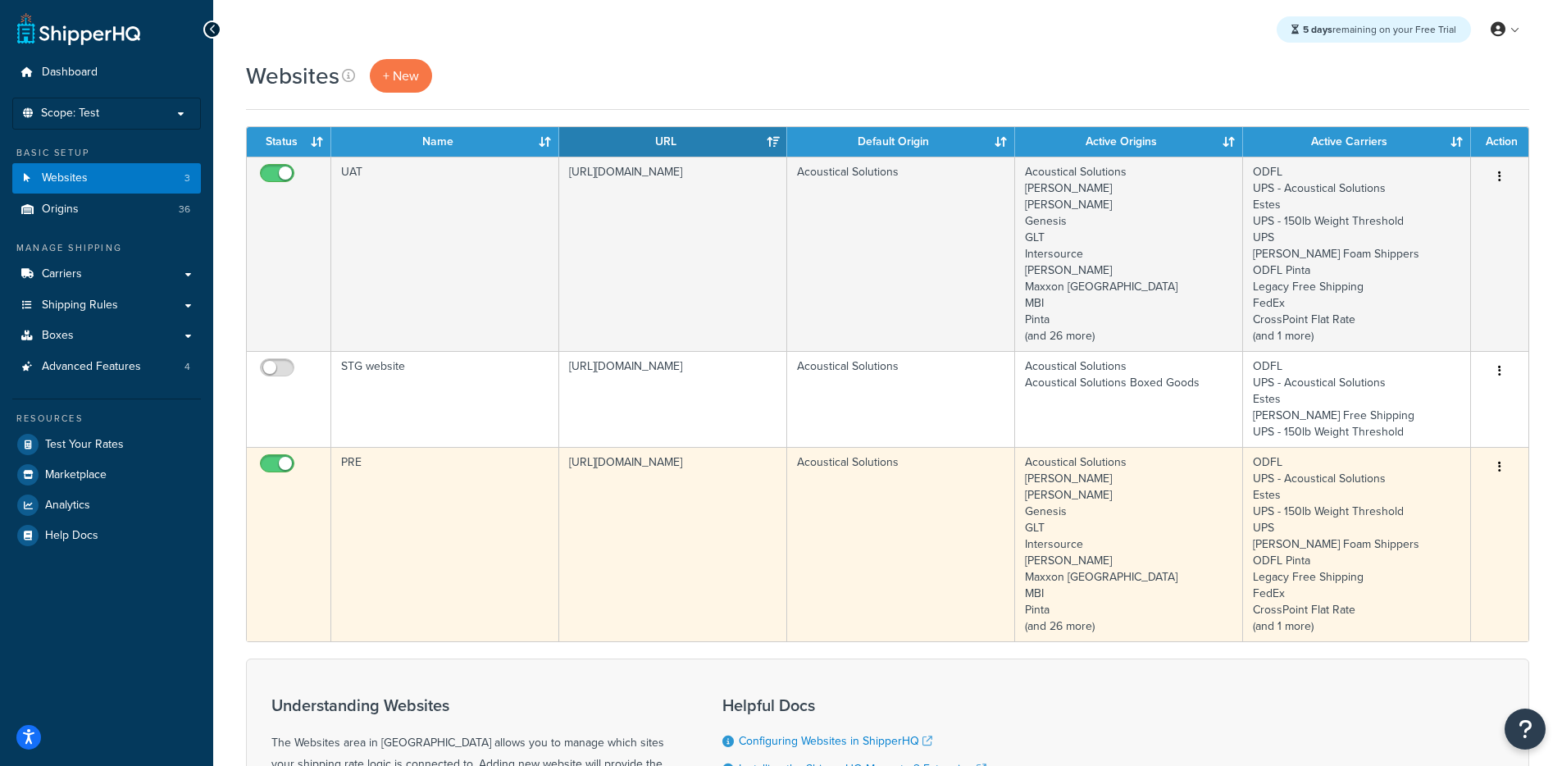
click at [468, 488] on td "PRE" at bounding box center [445, 544] width 228 height 194
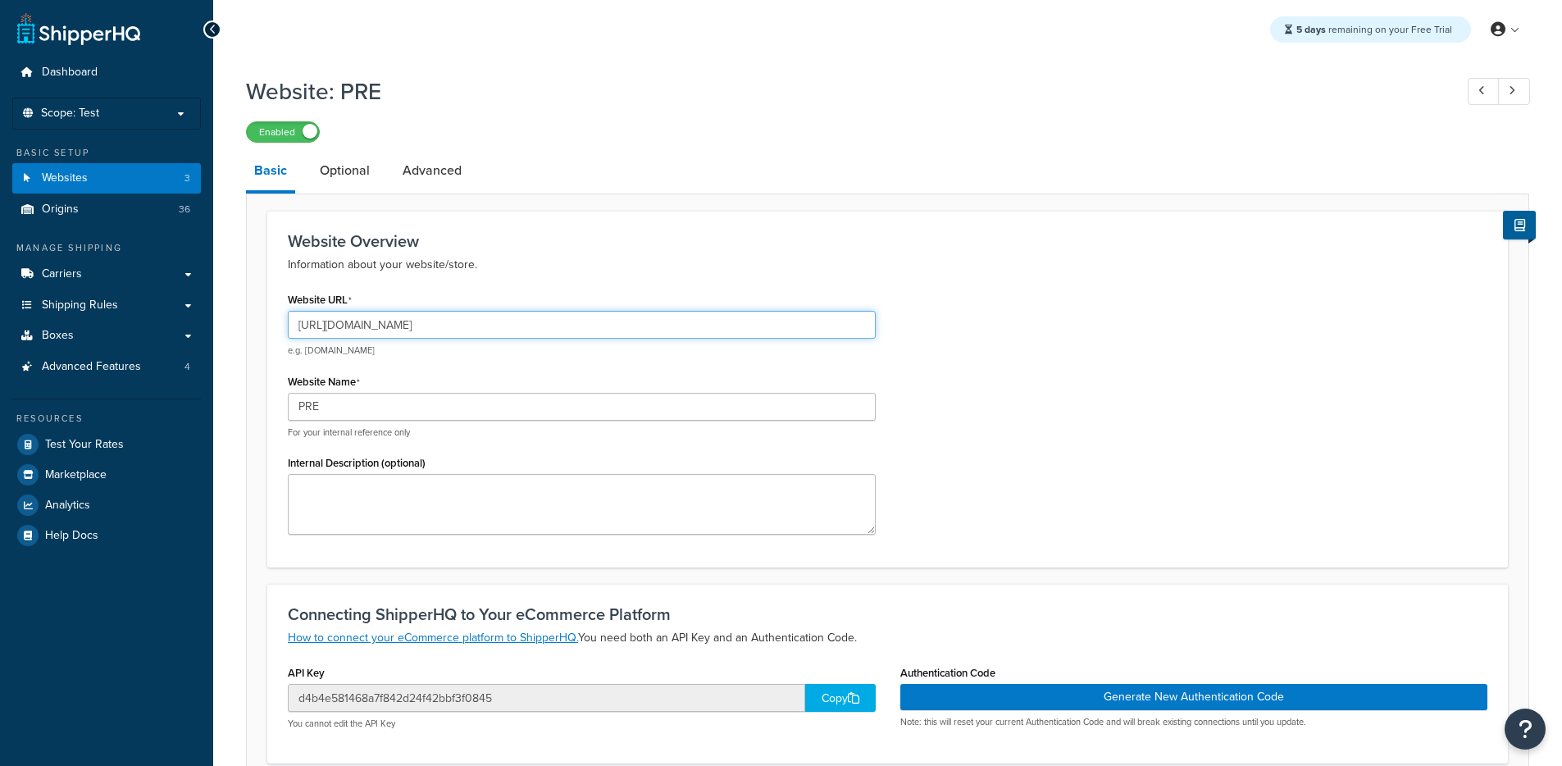
click at [414, 316] on input "https://acousticalsolutions.p.tomandco.uk/" at bounding box center [582, 325] width 588 height 28
click at [132, 70] on link "Dashboard" at bounding box center [106, 72] width 189 height 30
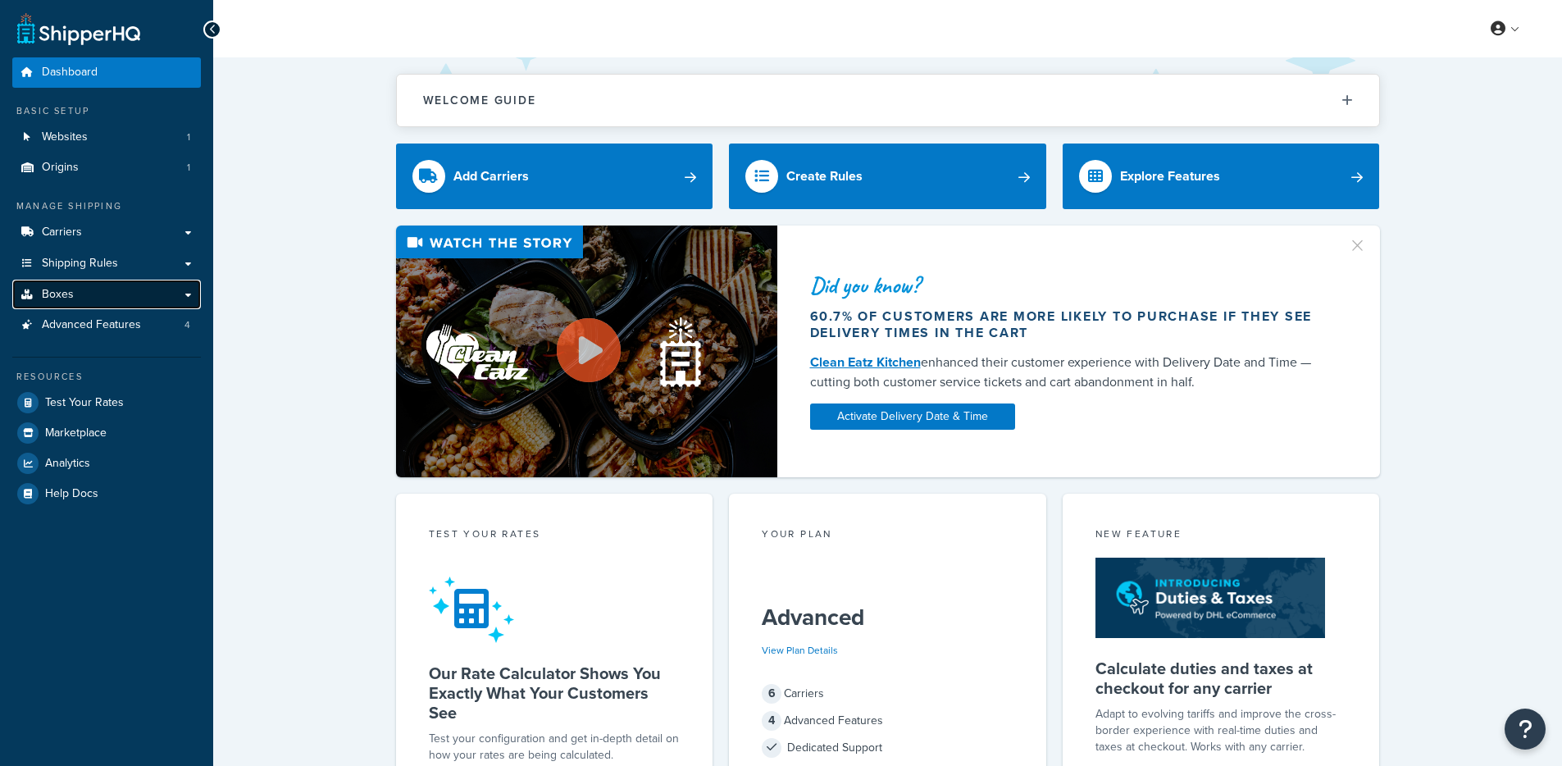
click at [77, 302] on link "Boxes" at bounding box center [106, 295] width 189 height 30
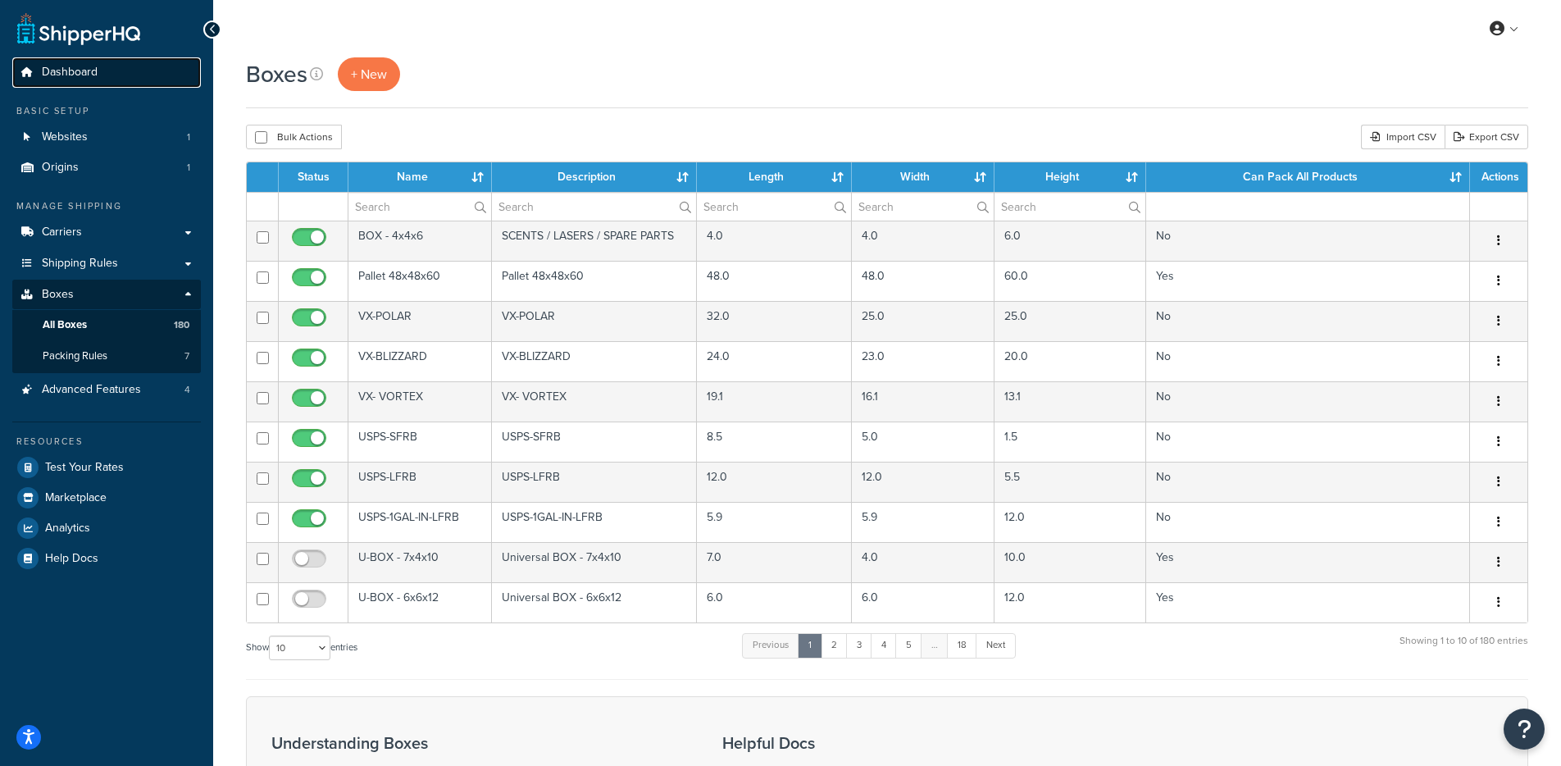
click at [117, 71] on link "Dashboard" at bounding box center [106, 72] width 189 height 30
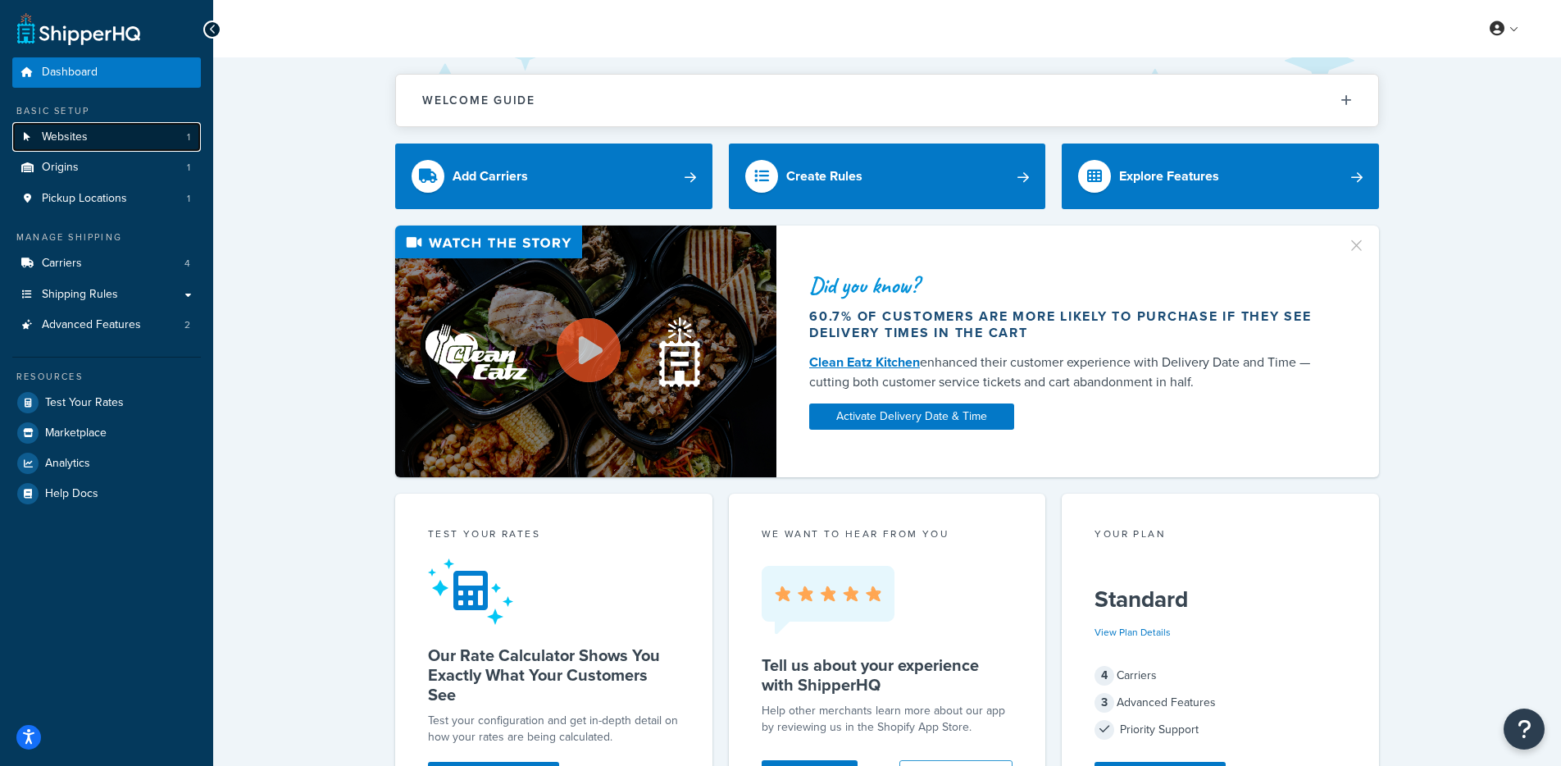
click at [67, 137] on span "Websites" at bounding box center [65, 137] width 46 height 14
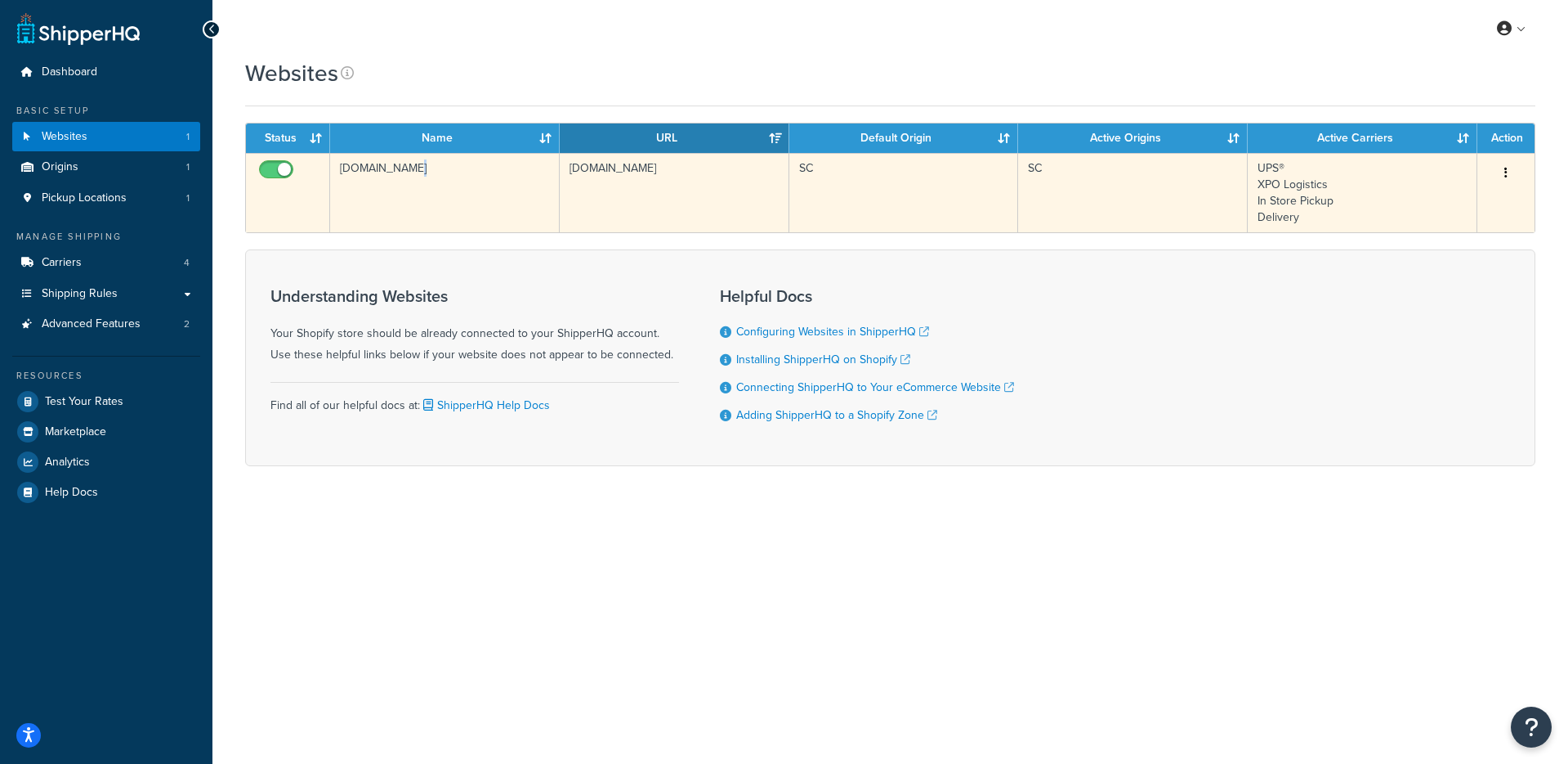
click at [409, 173] on td "[DOMAIN_NAME]" at bounding box center [445, 192] width 229 height 80
click at [410, 173] on td "[DOMAIN_NAME]" at bounding box center [445, 192] width 229 height 80
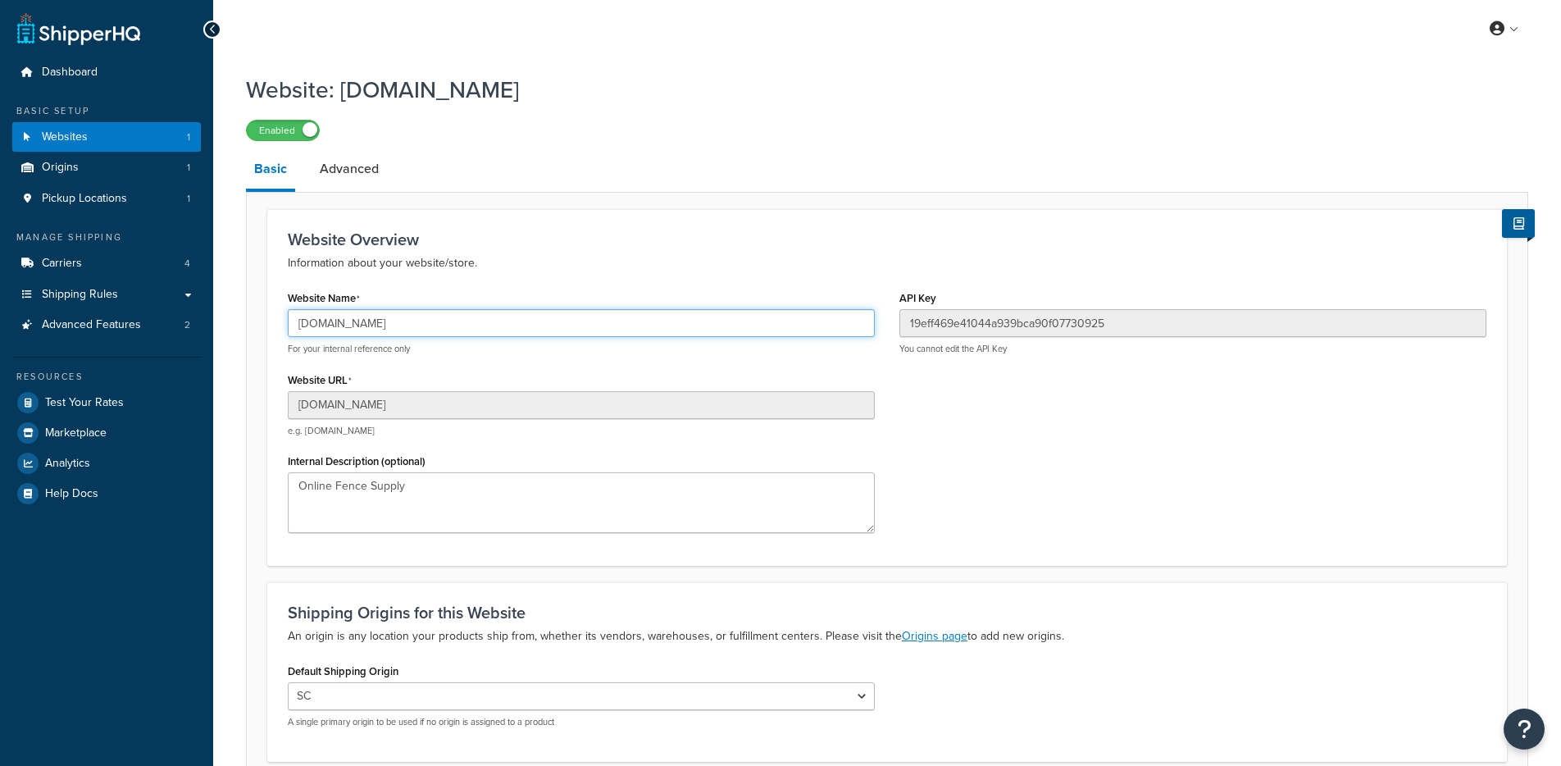
click at [440, 311] on input "[DOMAIN_NAME]" at bounding box center [581, 323] width 587 height 28
click at [440, 312] on input "[DOMAIN_NAME]" at bounding box center [581, 323] width 587 height 28
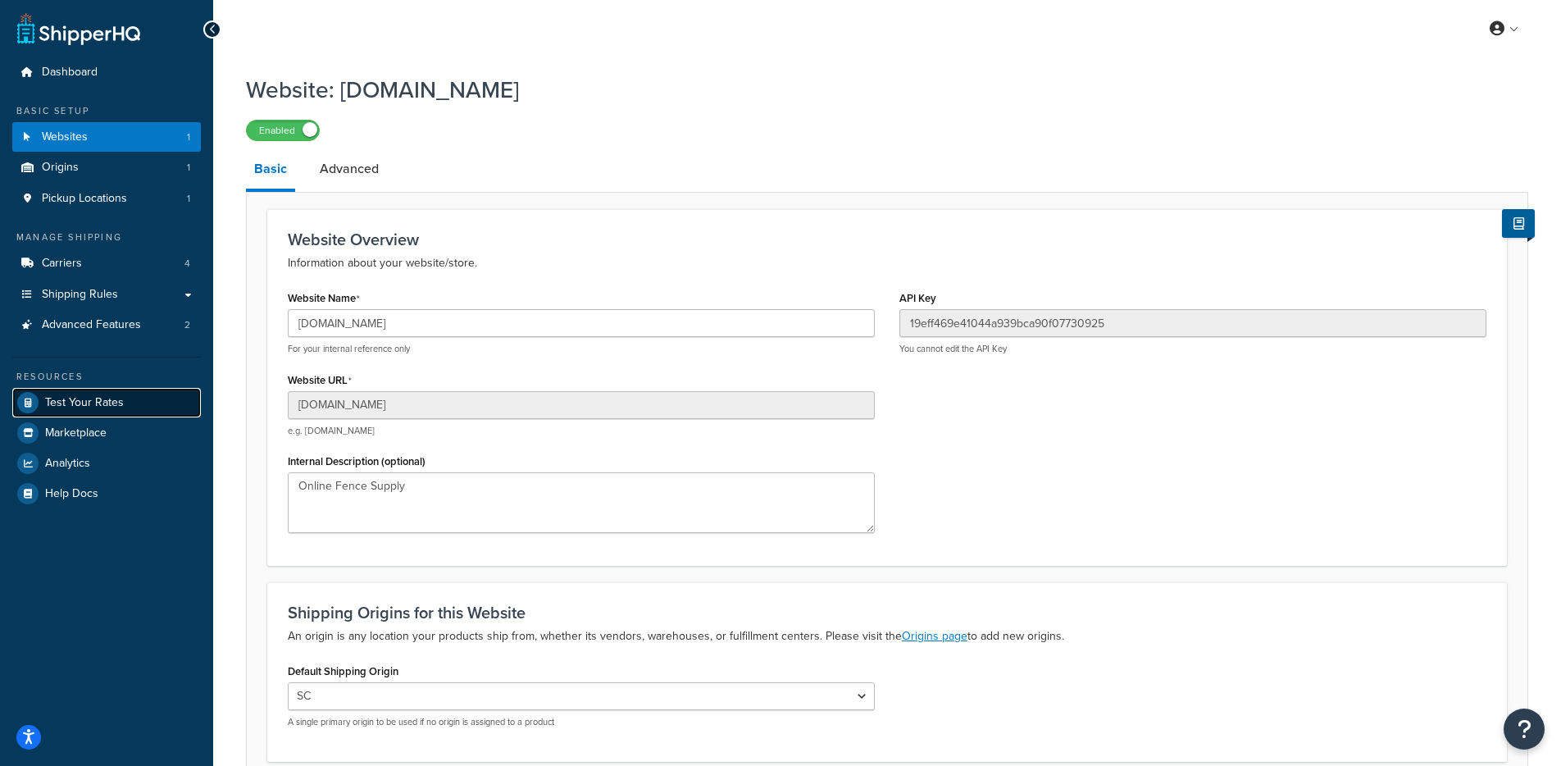
click at [102, 391] on link "Test Your Rates" at bounding box center [106, 403] width 189 height 30
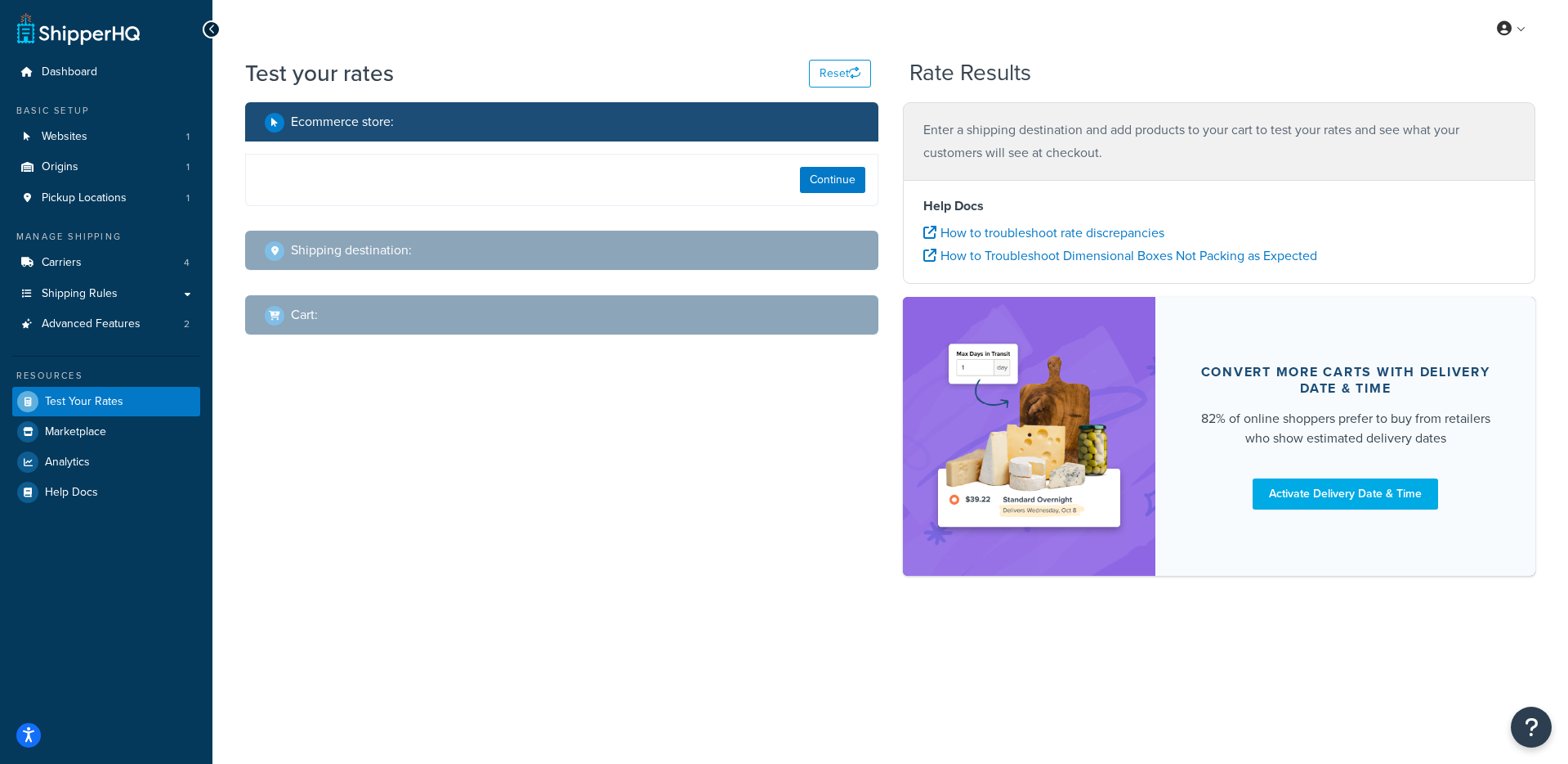
select select "TX"
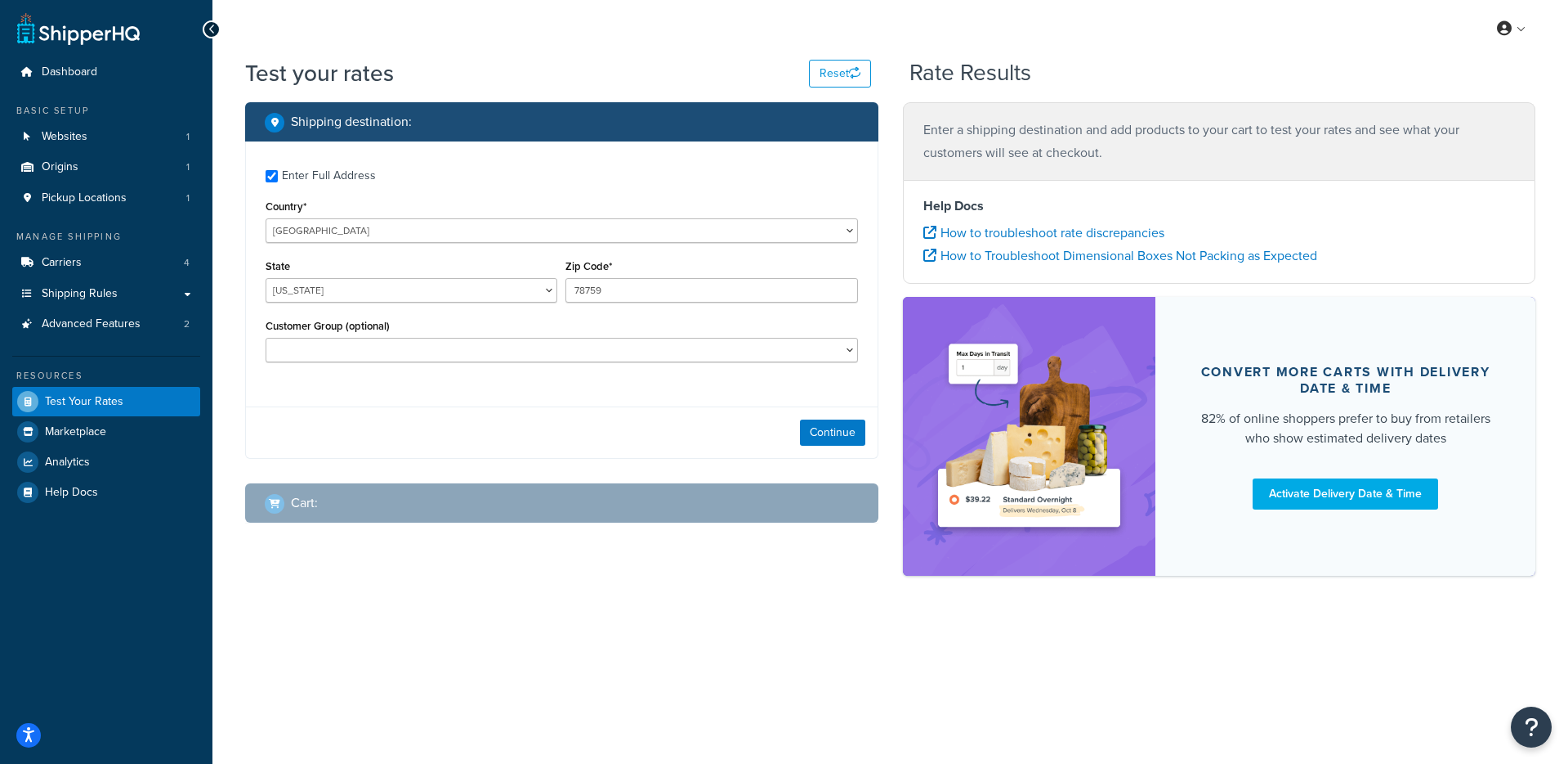
checkbox input "true"
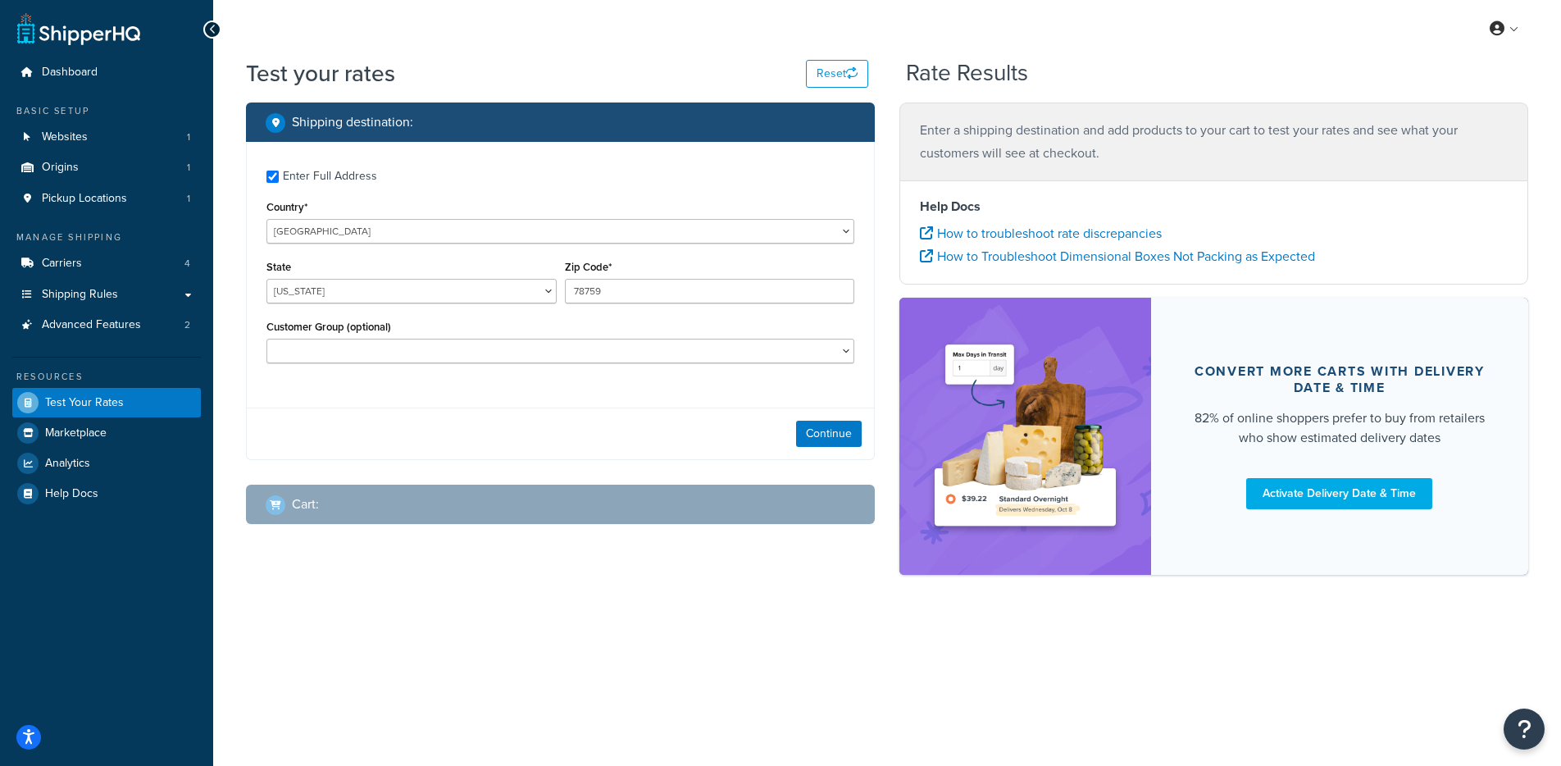
type input "90071"
select select "CA"
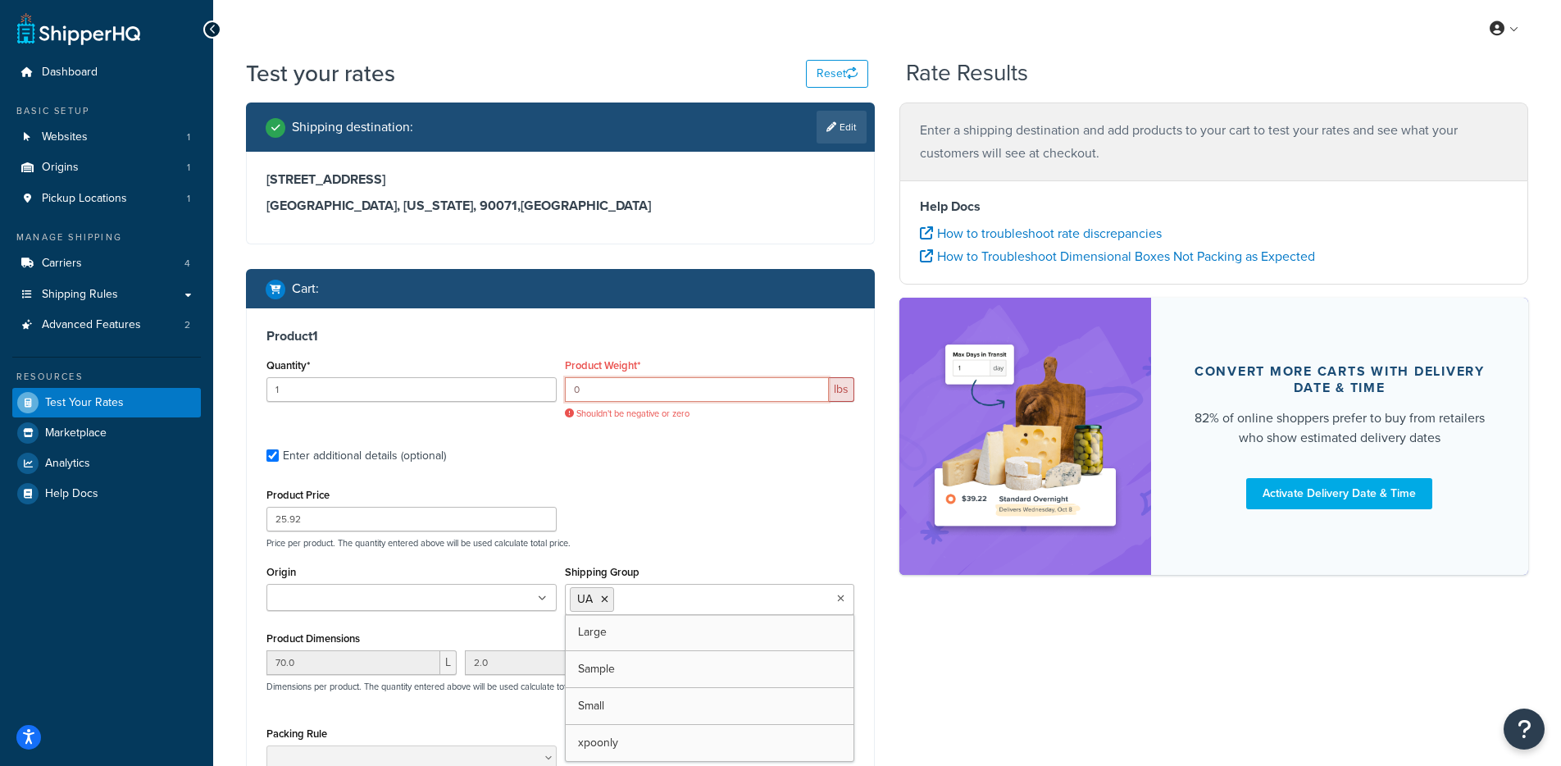
click at [678, 399] on input "0" at bounding box center [697, 389] width 265 height 25
click at [678, 397] on input "0" at bounding box center [697, 389] width 265 height 25
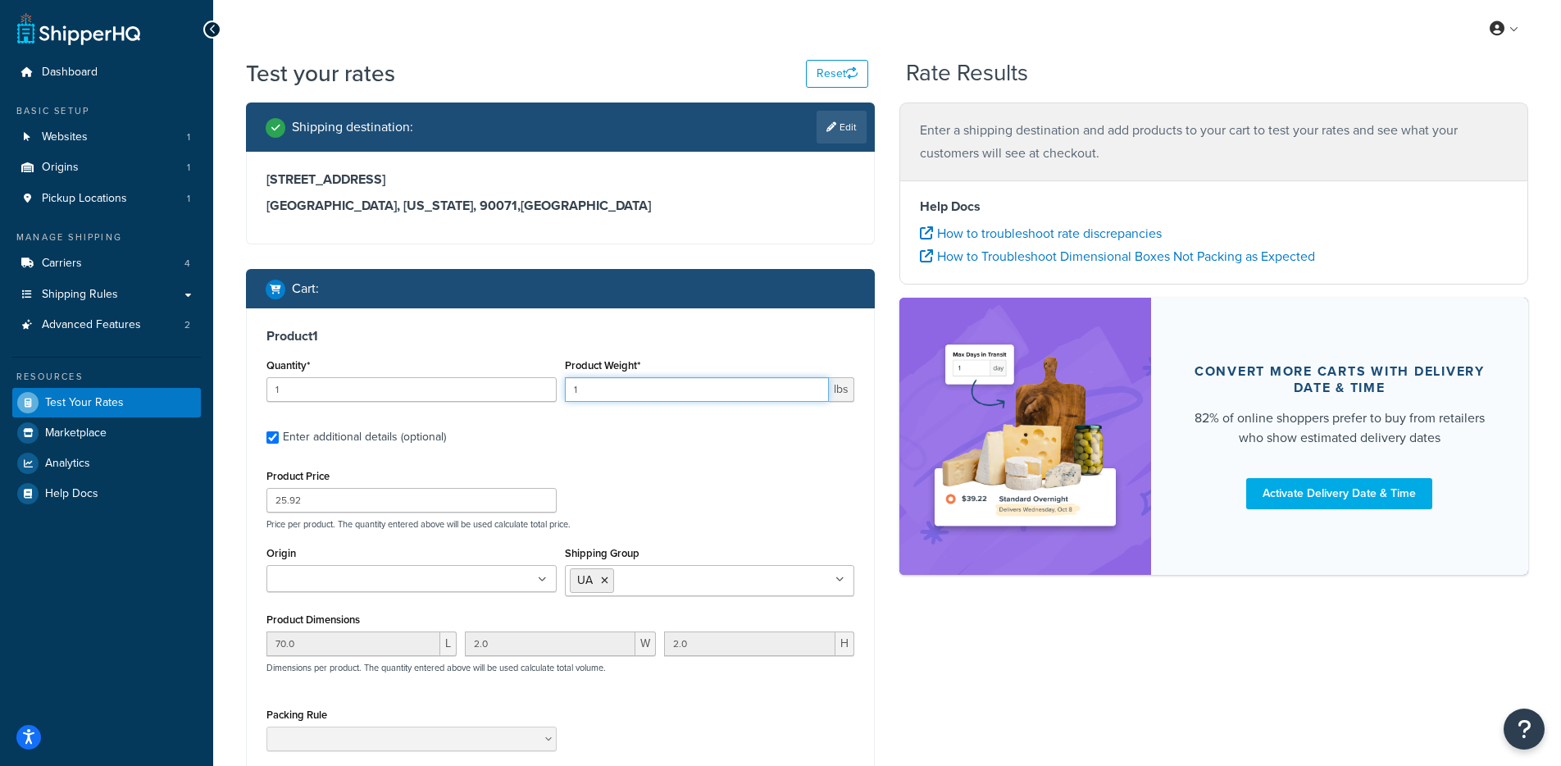
type input "1"
click at [765, 310] on div "Product 1 Quantity* 1 Product Weight* 1 lbs Enter additional details (optional)…" at bounding box center [560, 597] width 627 height 579
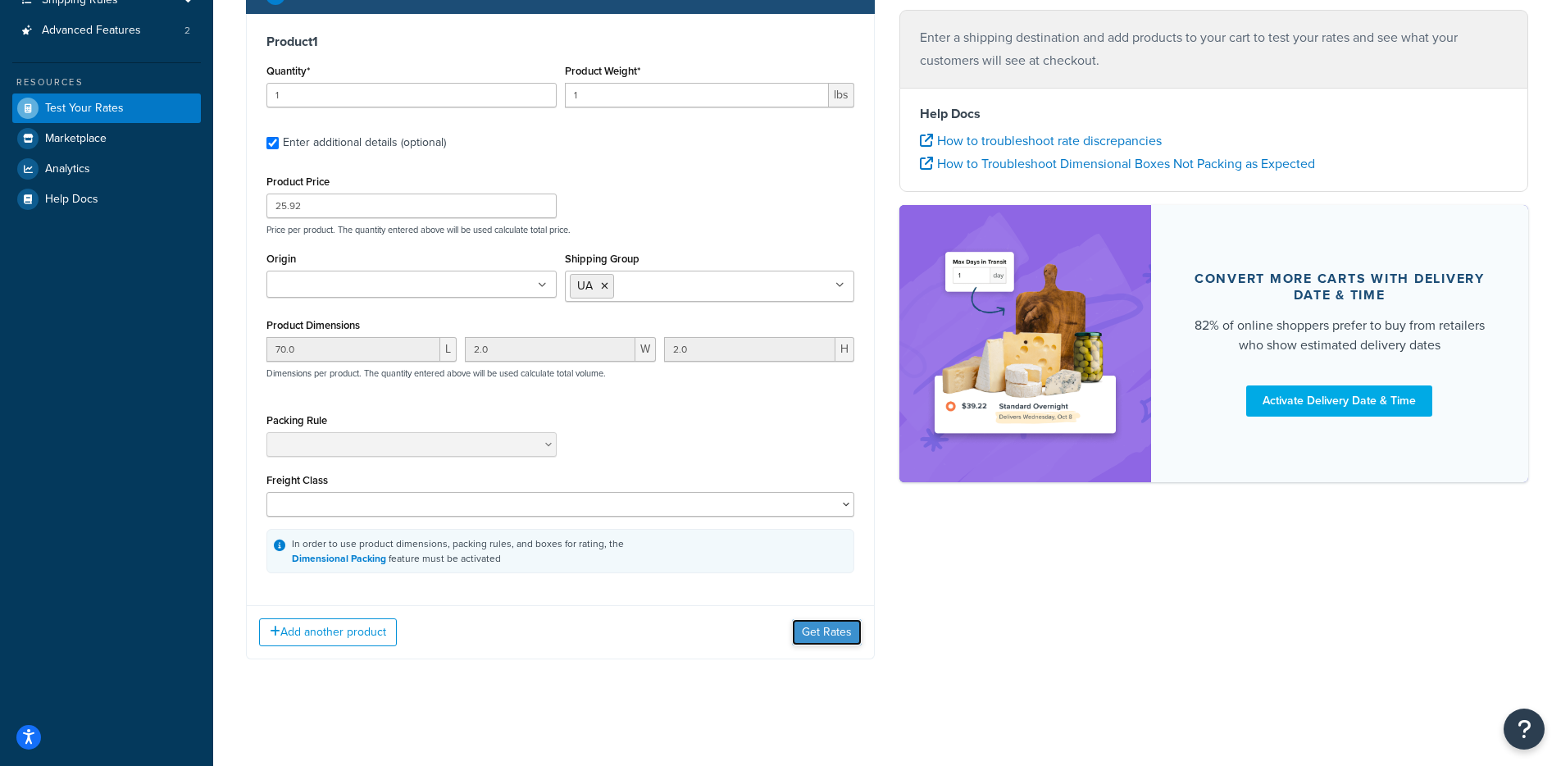
click at [828, 625] on button "Get Rates" at bounding box center [827, 632] width 70 height 26
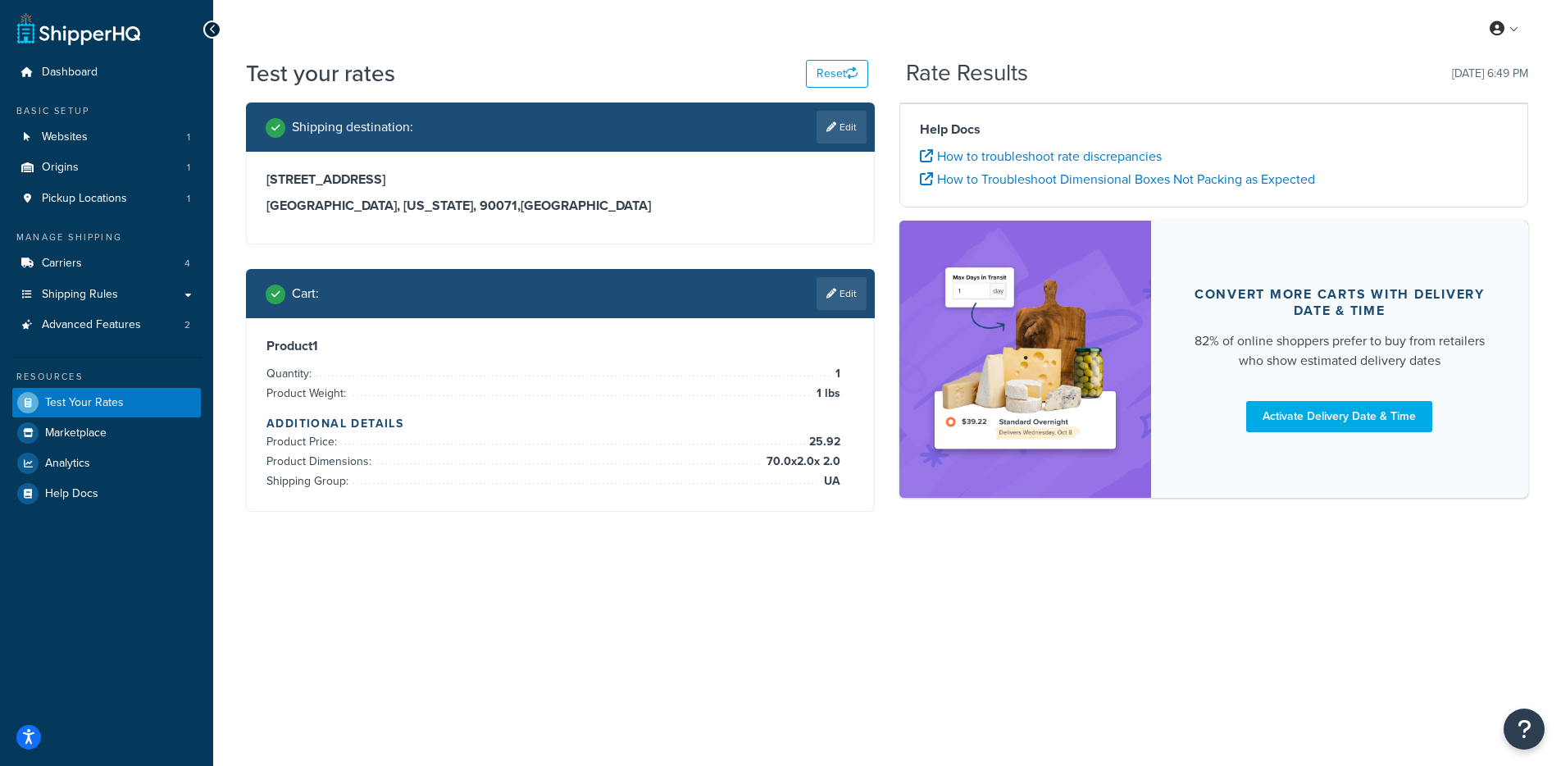
scroll to position [0, 0]
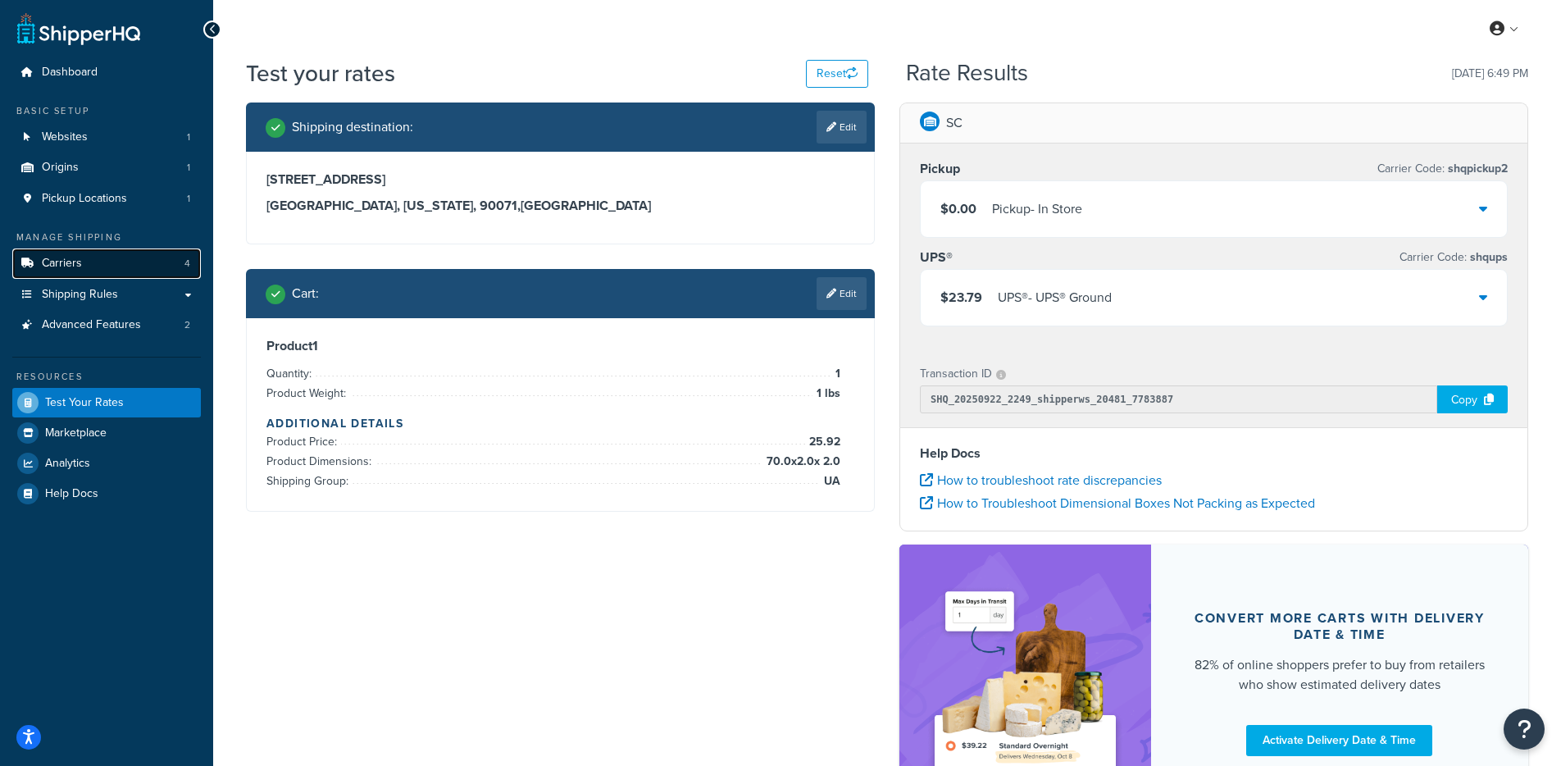
click at [117, 264] on link "Carriers 4" at bounding box center [106, 263] width 189 height 30
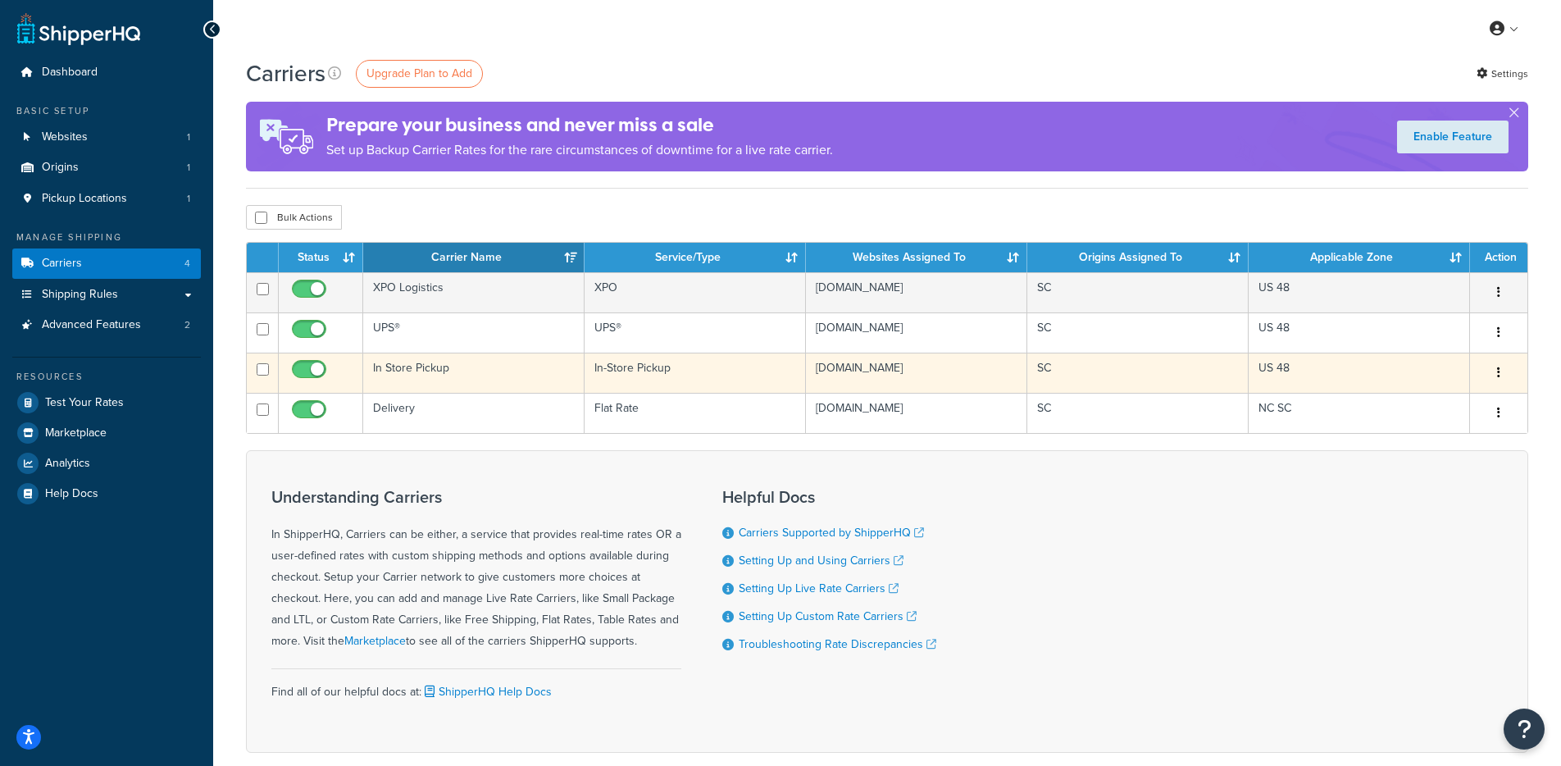
click at [517, 382] on td "In Store Pickup" at bounding box center [473, 373] width 221 height 40
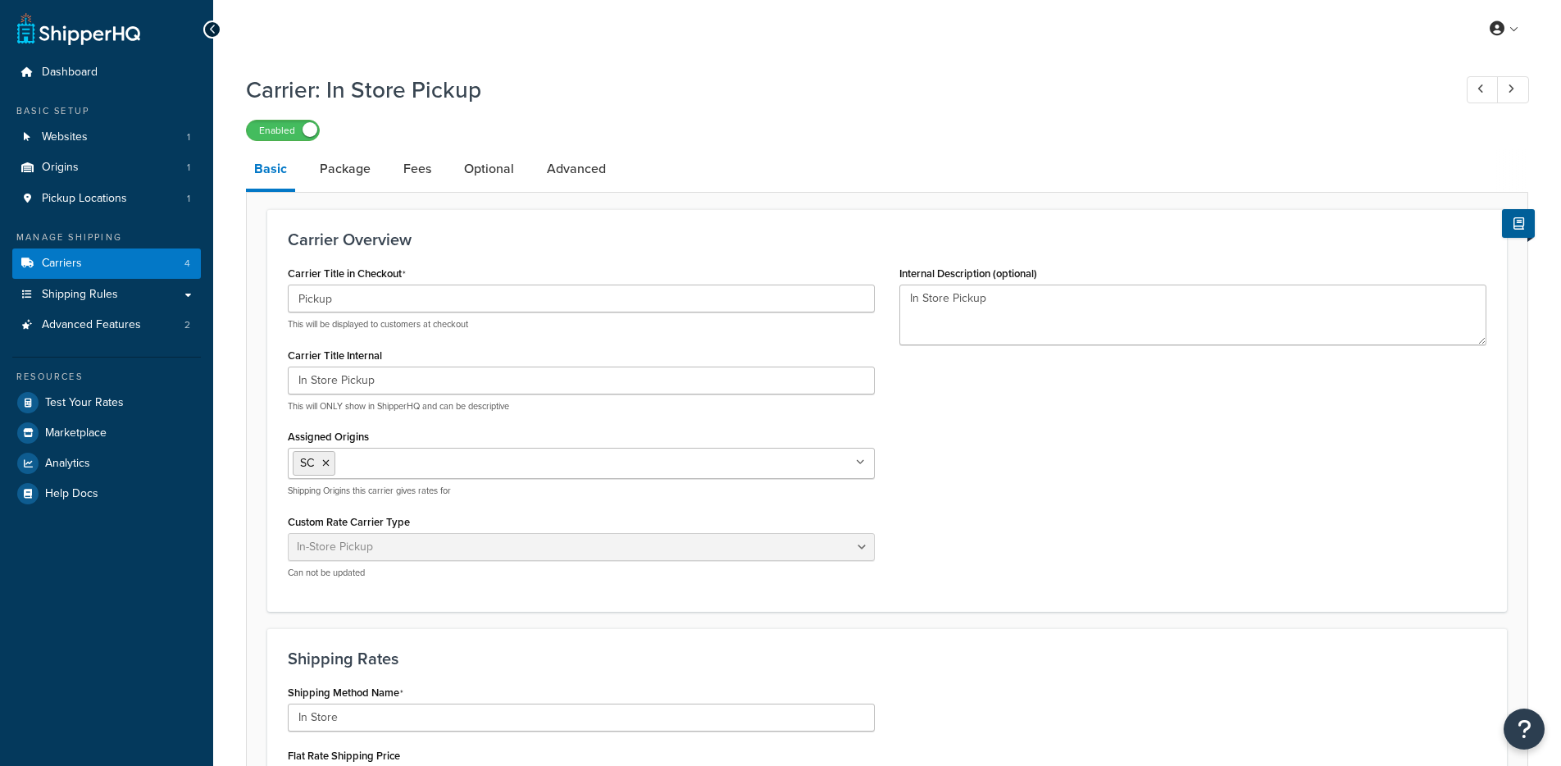
select select "pickup"
